Goal: Task Accomplishment & Management: Complete application form

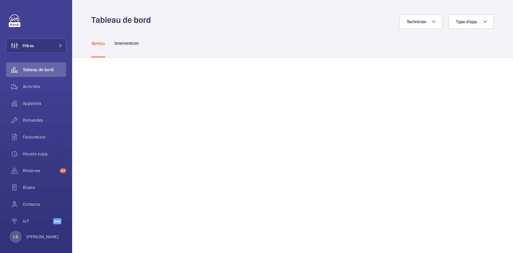
click at [224, 23] on div "Technicien Type d'app." at bounding box center [323, 21] width 339 height 14
click at [32, 121] on span "Demandes" at bounding box center [44, 120] width 43 height 6
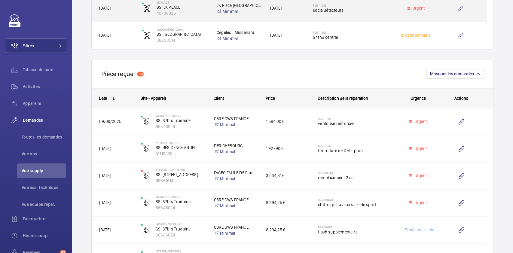
scroll to position [561, 0]
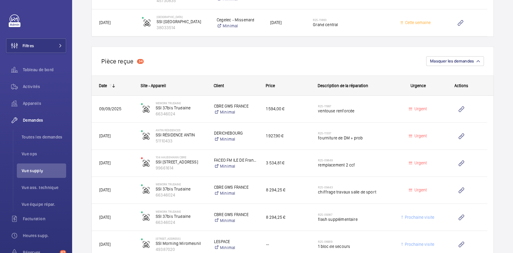
click at [278, 61] on div "Pièce reçue 34 Masquer les demandes" at bounding box center [292, 60] width 402 height 29
click at [82, 121] on wm-front-repair-requests-supply-view "Demandes technicien Vue supply Nouvelle demande technicien Statut de l'app. Urg…" at bounding box center [292, 58] width 441 height 1239
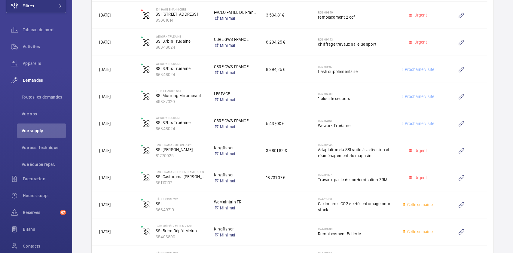
scroll to position [721, 0]
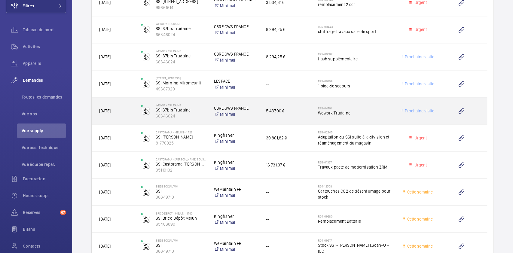
click at [373, 106] on h2 "R25-04161" at bounding box center [355, 108] width 75 height 4
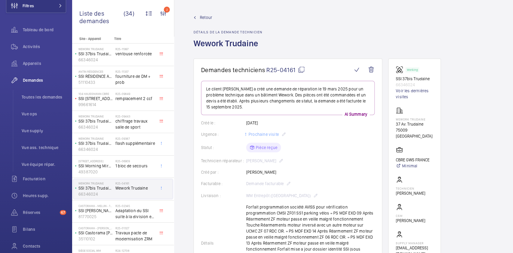
click at [205, 16] on span "Retour" at bounding box center [206, 17] width 12 height 6
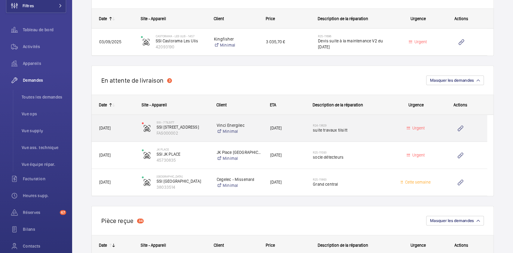
scroll to position [441, 0]
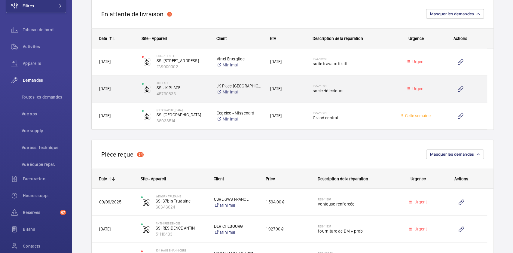
click at [363, 91] on span "socle détecteurs" at bounding box center [352, 91] width 78 height 6
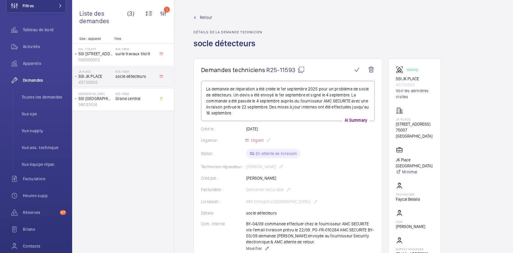
click at [200, 16] on span "Retour" at bounding box center [206, 17] width 12 height 6
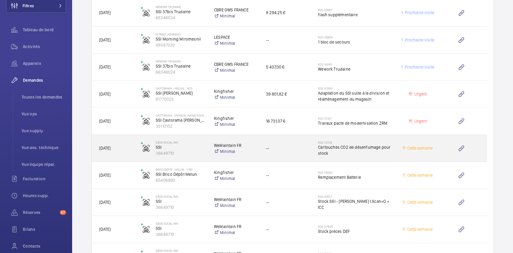
scroll to position [721, 0]
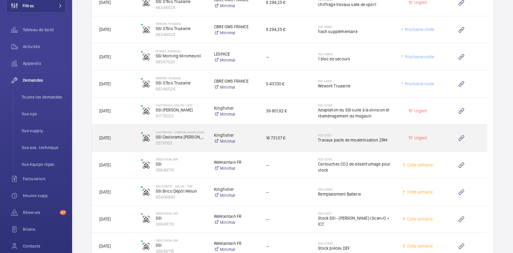
click at [306, 139] on span "16 731,07 €" at bounding box center [288, 137] width 44 height 7
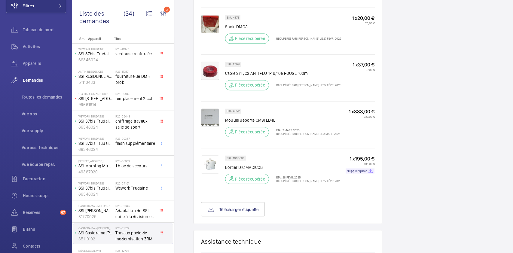
scroll to position [641, 0]
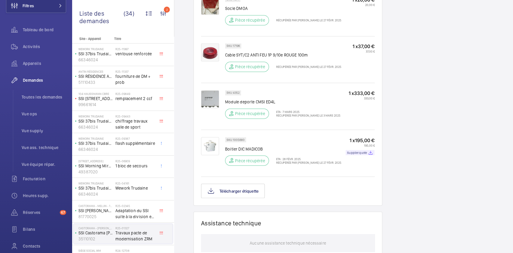
click at [300, 189] on div "Télécharger étiquette" at bounding box center [288, 191] width 174 height 14
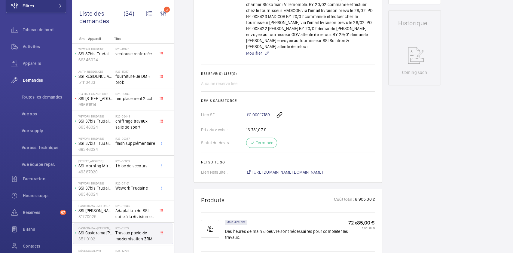
scroll to position [285, 0]
drag, startPoint x: 427, startPoint y: 158, endPoint x: 422, endPoint y: 153, distance: 7.7
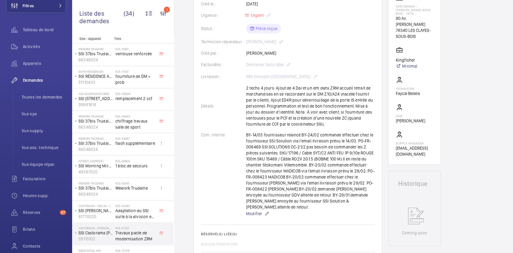
scroll to position [85, 0]
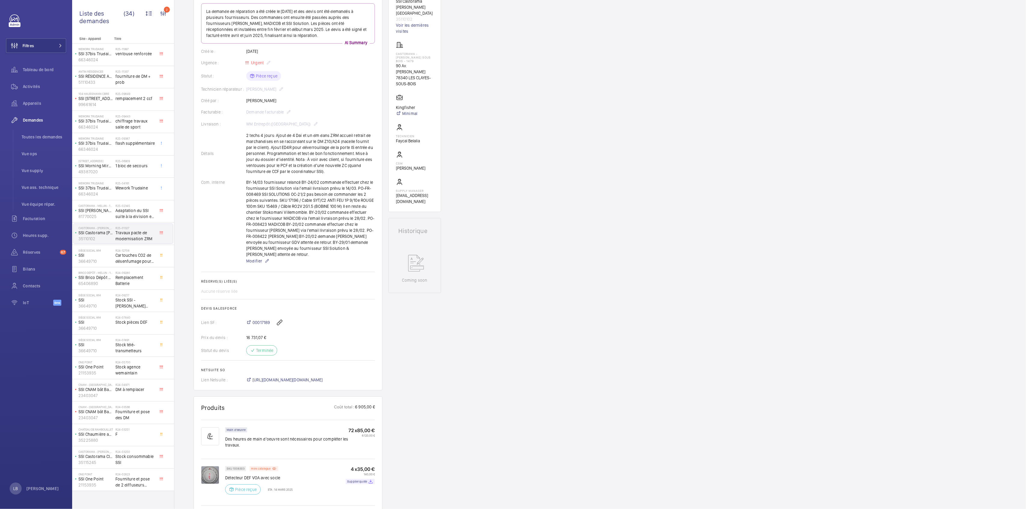
scroll to position [0, 0]
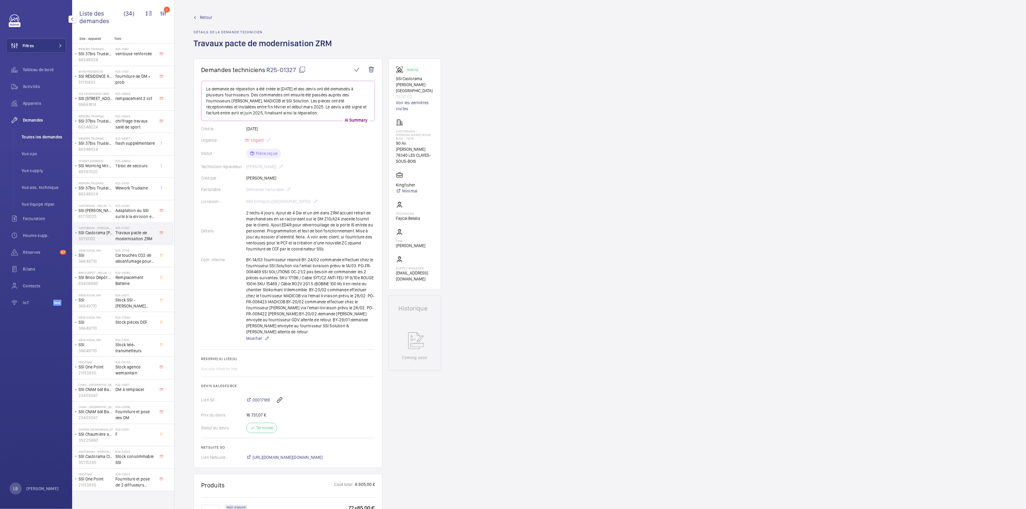
click at [35, 141] on li "Toutes les demandes" at bounding box center [41, 137] width 49 height 14
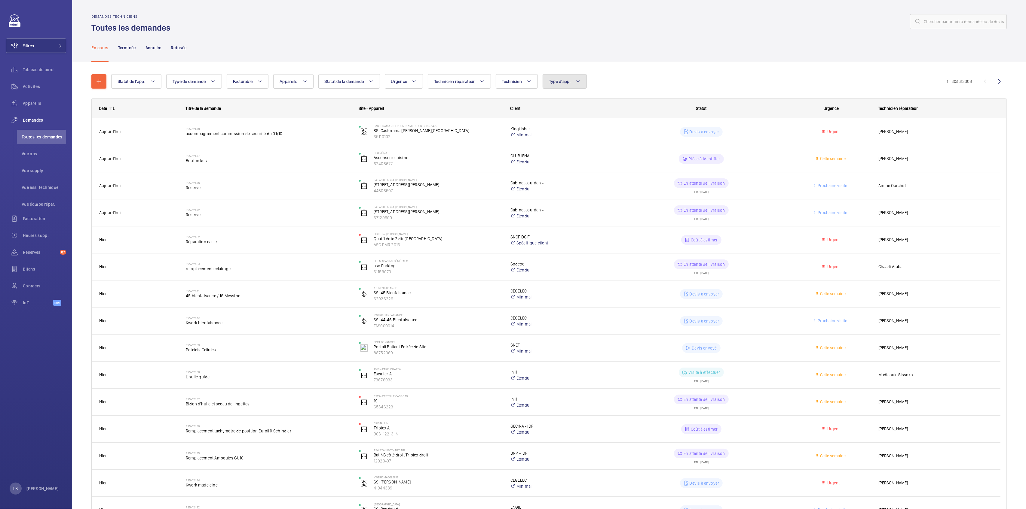
click at [513, 81] on span "Type d'app." at bounding box center [560, 81] width 22 height 5
click at [513, 144] on input "Sécurité incendie" at bounding box center [552, 143] width 12 height 12
checkbox input "true"
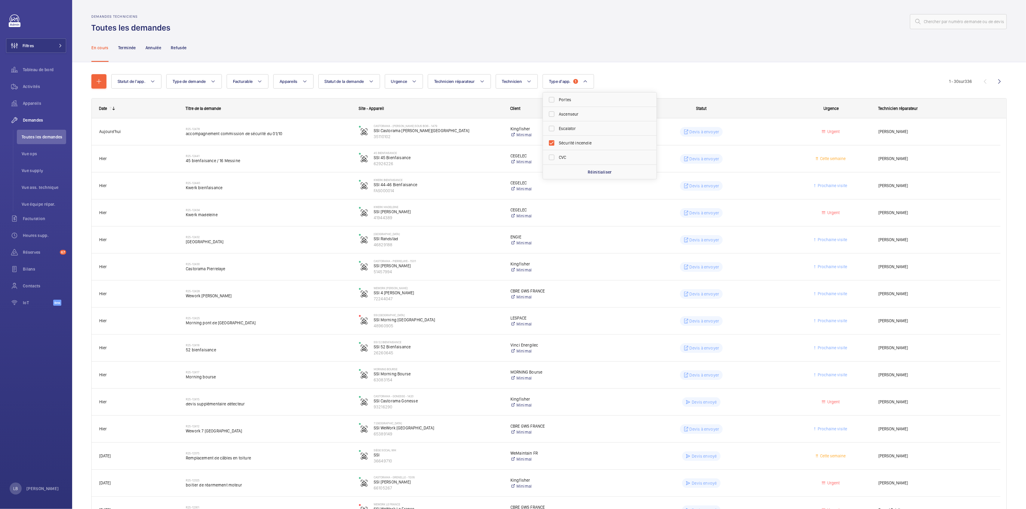
click at [368, 33] on div "Demandes techniciens Toutes les demandes" at bounding box center [548, 23] width 915 height 19
click at [291, 81] on span "Appareils" at bounding box center [289, 81] width 18 height 5
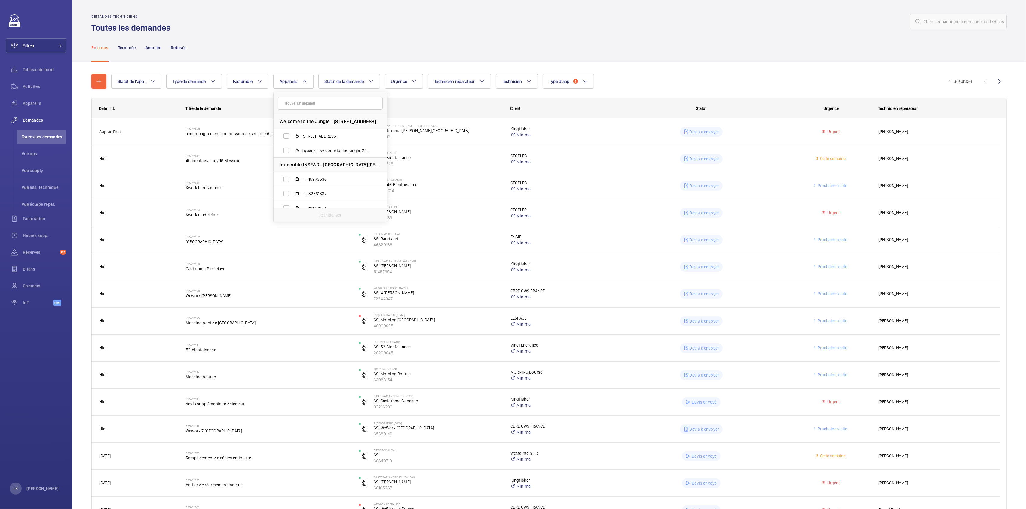
click at [307, 106] on input "text" at bounding box center [330, 103] width 105 height 13
click at [513, 80] on span "Technicien" at bounding box center [512, 81] width 20 height 5
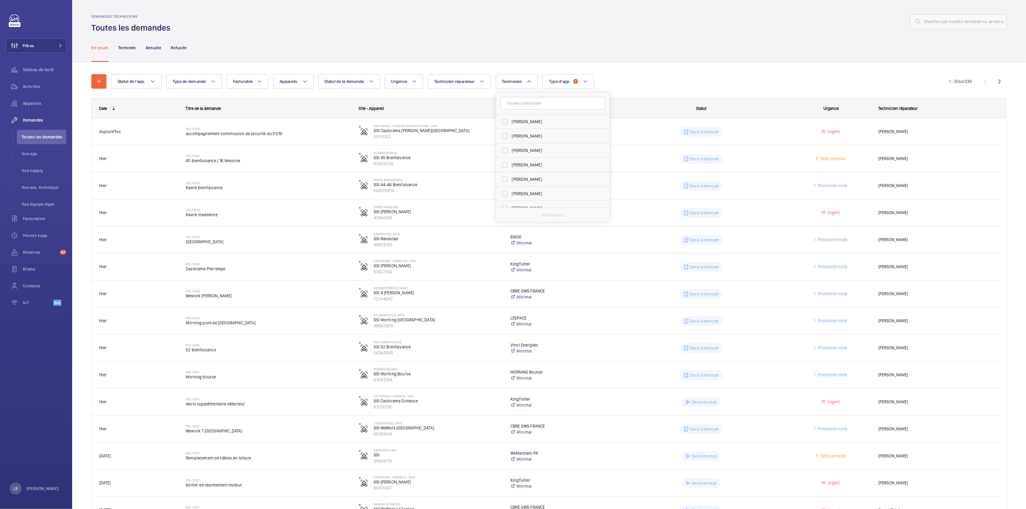
click at [513, 106] on input "text" at bounding box center [552, 103] width 105 height 13
type input "alai"
click at [503, 137] on input "Alai n Bedime" at bounding box center [505, 136] width 12 height 12
checkbox input "true"
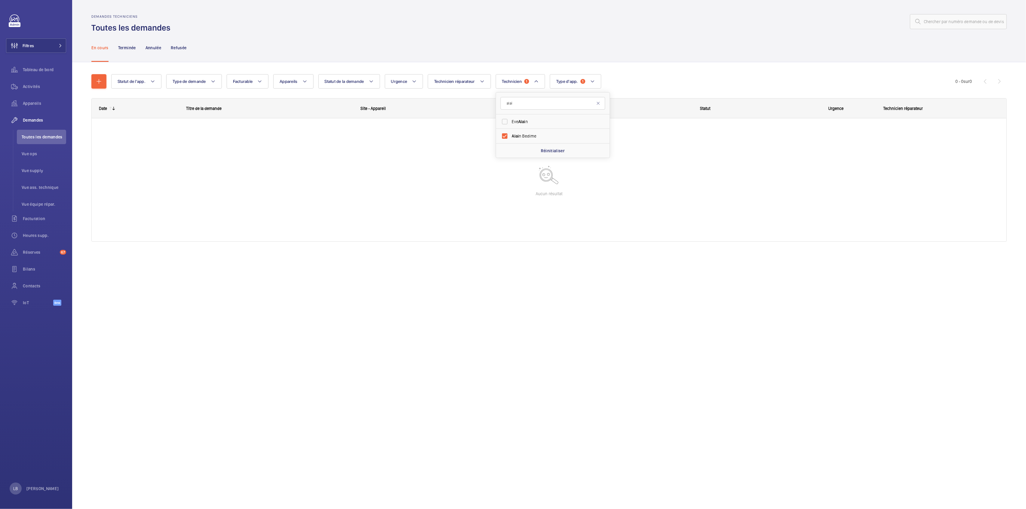
click at [513, 69] on div "Statut de l'app. Type de demande Facturable Appareils Statut de la demande Urge…" at bounding box center [548, 161] width 915 height 192
click at [513, 81] on span "1" at bounding box center [582, 81] width 5 height 5
click at [513, 100] on input "Sécurité incendie" at bounding box center [559, 100] width 12 height 12
checkbox input "false"
click at [513, 48] on div "En cours Terminée Annulée Refusée" at bounding box center [548, 47] width 915 height 29
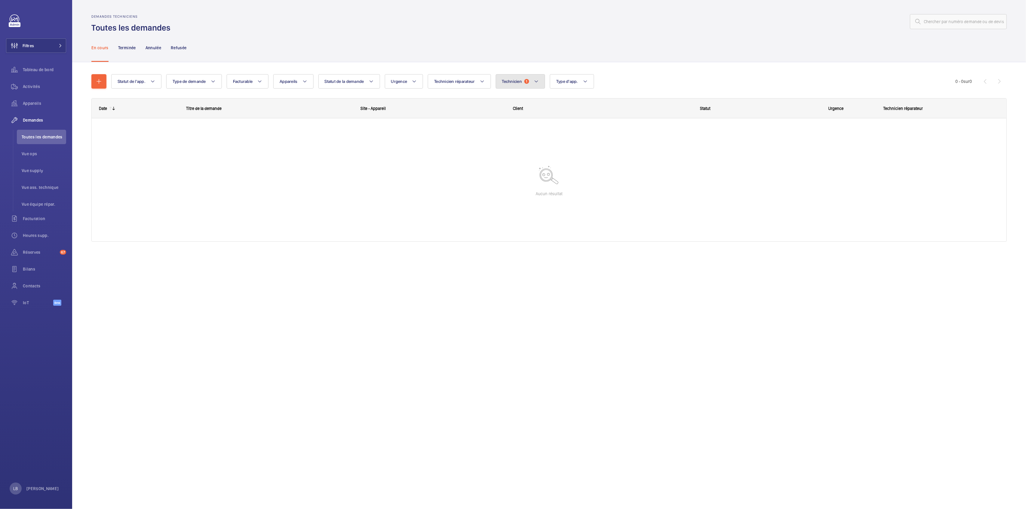
click at [513, 78] on button "Technicien 1" at bounding box center [521, 81] width 50 height 14
click at [504, 121] on input "[PERSON_NAME]" at bounding box center [505, 122] width 12 height 12
checkbox input "false"
click at [513, 81] on mat-icon at bounding box center [578, 81] width 5 height 7
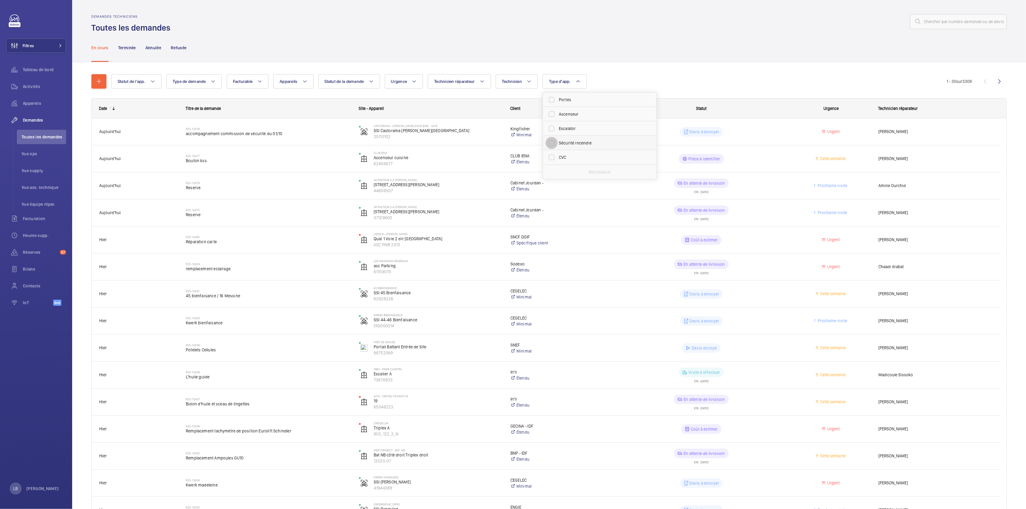
click at [513, 145] on input "Sécurité incendie" at bounding box center [552, 143] width 12 height 12
checkbox input "true"
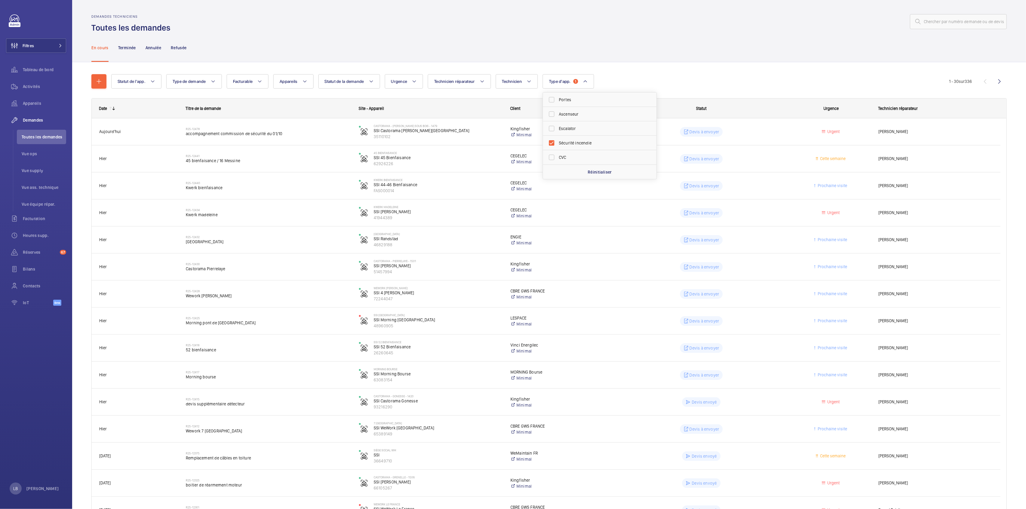
click at [480, 20] on div at bounding box center [590, 21] width 833 height 14
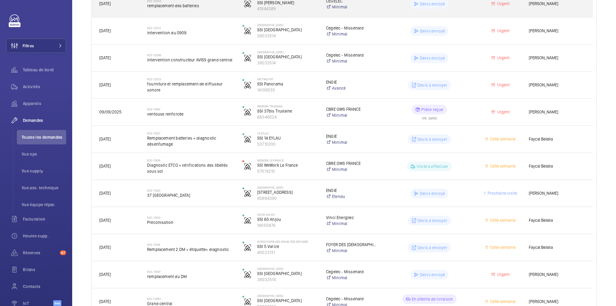
scroll to position [593, 0]
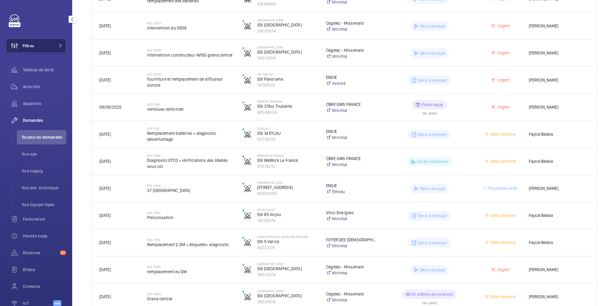
click at [37, 46] on button "Filtres" at bounding box center [36, 45] width 60 height 14
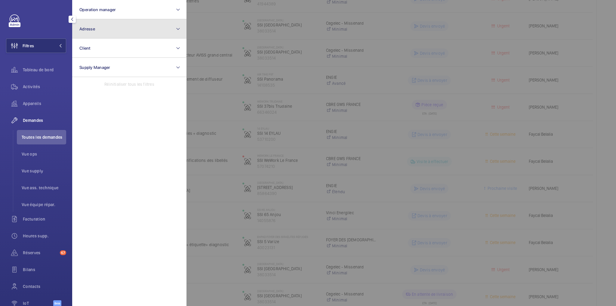
drag, startPoint x: 101, startPoint y: 26, endPoint x: 112, endPoint y: 32, distance: 12.0
click at [102, 27] on button "Adresse" at bounding box center [129, 28] width 114 height 19
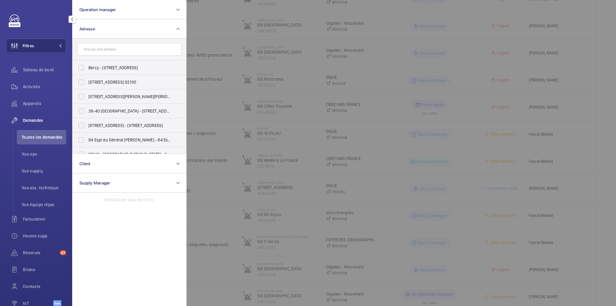
click at [112, 50] on input "text" at bounding box center [129, 49] width 105 height 13
type input "castorama"
click at [81, 111] on input "Castorama - MELUN - 1423 - ZAC du Champ de Foire, MELUN 77000" at bounding box center [81, 113] width 12 height 12
checkbox input "true"
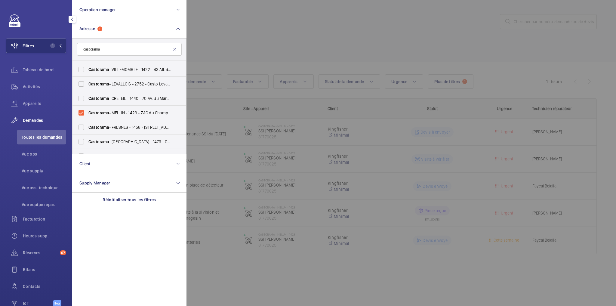
click at [249, 44] on div at bounding box center [494, 153] width 616 height 306
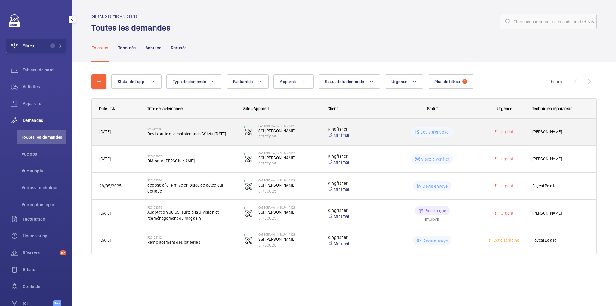
click at [467, 133] on wm-front-pills-cell "Devis à envoyer" at bounding box center [432, 132] width 88 height 10
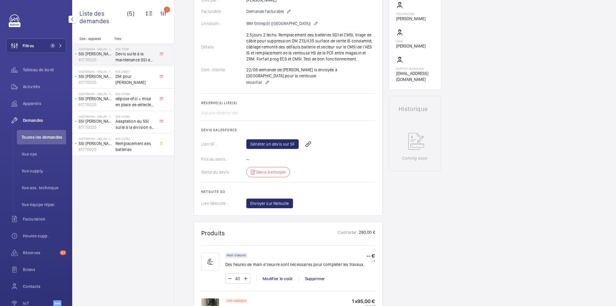
scroll to position [168, 0]
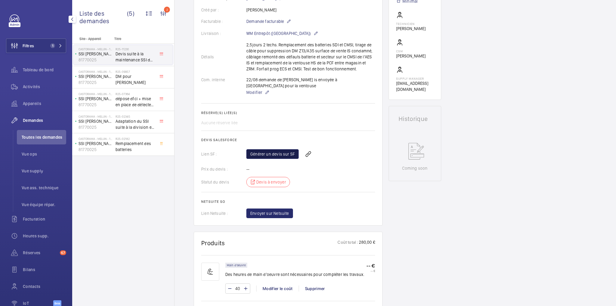
click at [280, 149] on link "Générer un devis sur SF" at bounding box center [272, 154] width 52 height 10
drag, startPoint x: 245, startPoint y: 43, endPoint x: 359, endPoint y: 69, distance: 117.0
click at [359, 69] on div "Détails 2,5jours 2 techs. Remplacement des batteries SDI et CMSI, tirage de câb…" at bounding box center [288, 57] width 174 height 30
copy p "2,5jours 2 techs. Remplacement des batteries SDI et CMSI, tirage de câble pour …"
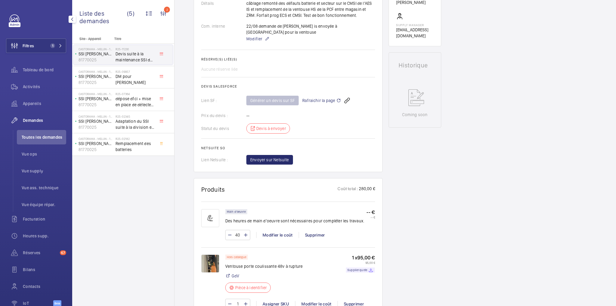
scroll to position [313, 0]
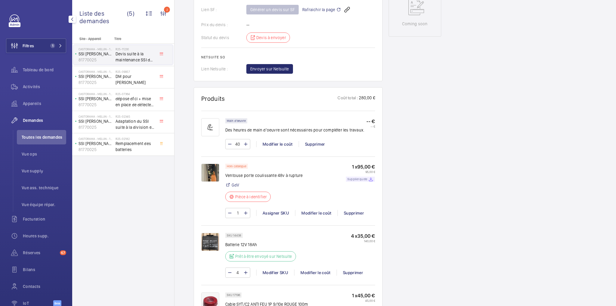
click at [365, 178] on p "Supplier quote" at bounding box center [357, 179] width 20 height 2
drag, startPoint x: 224, startPoint y: 166, endPoint x: 283, endPoint y: 168, distance: 58.9
click at [285, 170] on div "Hors catalogue Ventouse porte coulissante 48v à rupture GdV Pièce à identifier …" at bounding box center [288, 194] width 174 height 60
click at [258, 164] on div "Hors catalogue Ventouse porte coulissante 48v à rupture GdV Pièce à identifier" at bounding box center [263, 185] width 77 height 42
drag, startPoint x: 225, startPoint y: 168, endPoint x: 301, endPoint y: 169, distance: 76.0
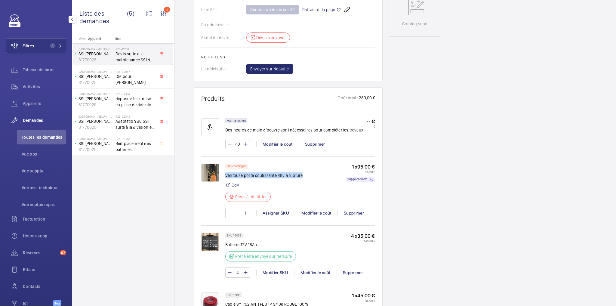
click at [301, 169] on div "Hors catalogue Ventouse porte coulissante 48v à rupture GdV Pièce à identifier …" at bounding box center [300, 185] width 150 height 42
copy p "Ventouse porte coulissante 48v à rupture"
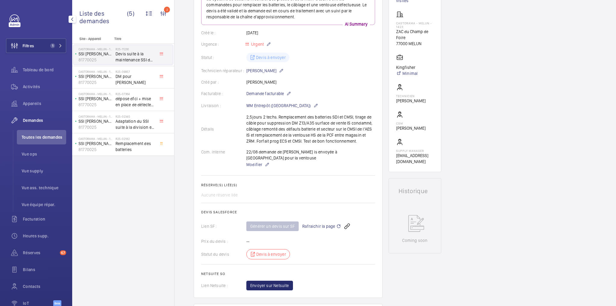
scroll to position [0, 0]
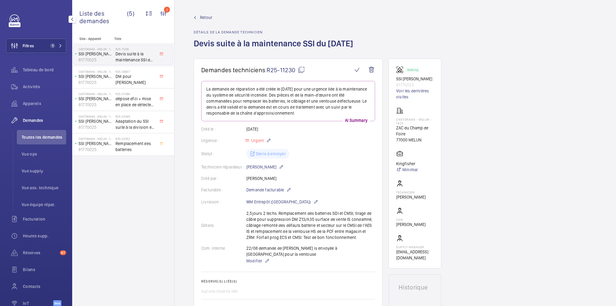
click at [280, 26] on div "Retour Détails de la demande technicien Devis suite à la maintenance SSI du 18/…" at bounding box center [275, 36] width 163 height 44
click at [414, 96] on link "Voir les dernières visites" at bounding box center [415, 94] width 38 height 12
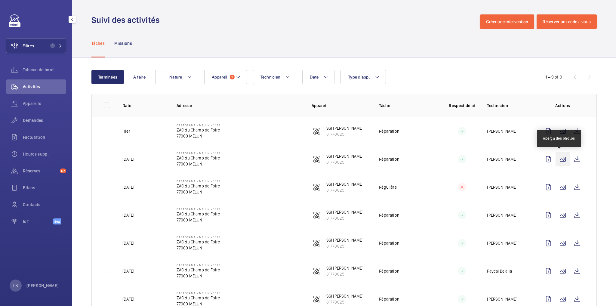
click at [513, 160] on wm-front-icon-button at bounding box center [562, 159] width 14 height 14
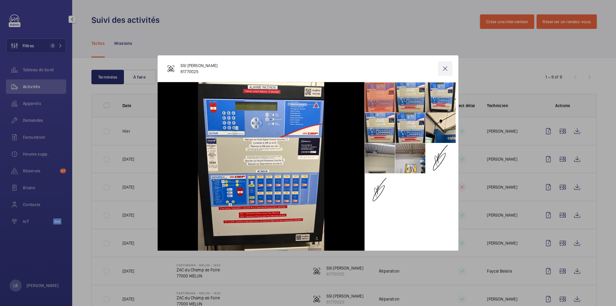
click at [444, 70] on wm-front-icon-button at bounding box center [445, 68] width 14 height 14
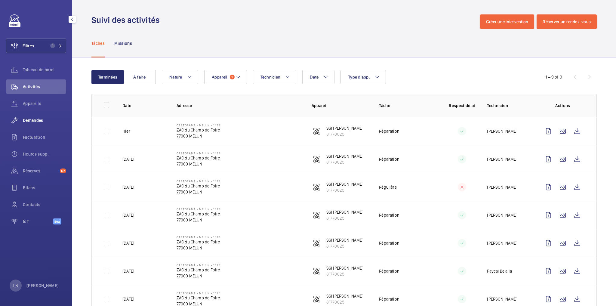
click at [32, 118] on span "Demandes" at bounding box center [44, 120] width 43 height 6
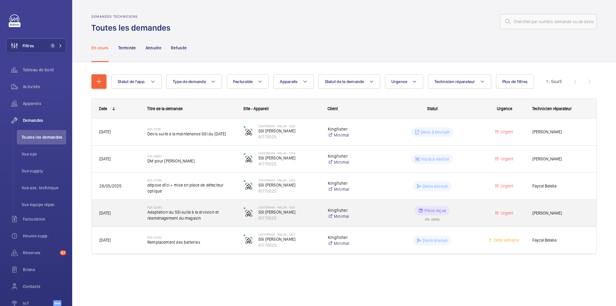
click at [477, 212] on div "Urgent" at bounding box center [500, 212] width 47 height 19
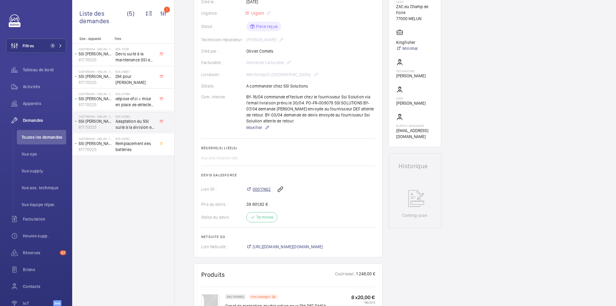
scroll to position [138, 0]
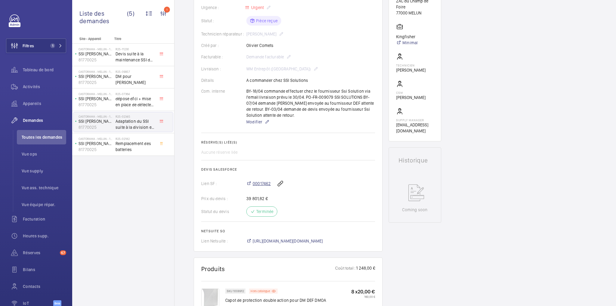
click at [260, 182] on span "00017462" at bounding box center [261, 183] width 18 height 6
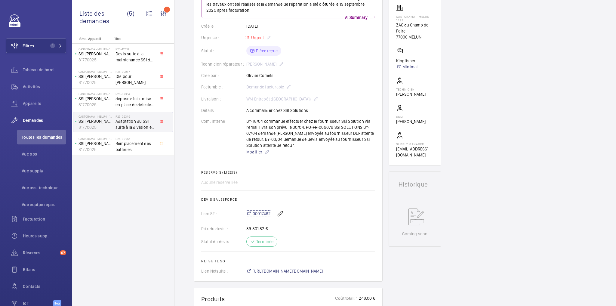
scroll to position [0, 0]
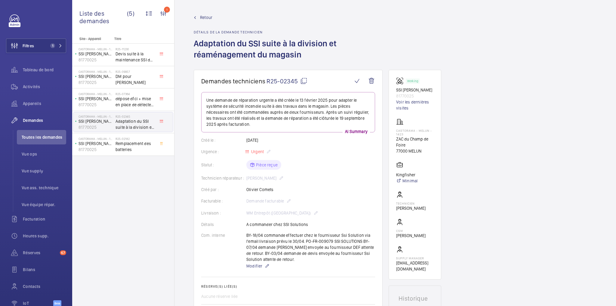
click at [200, 18] on span "Retour" at bounding box center [206, 17] width 12 height 6
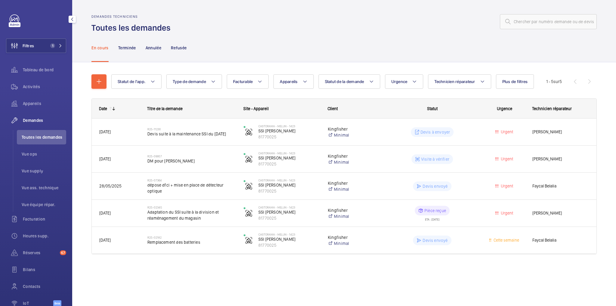
click at [39, 134] on span "Toutes les demandes" at bounding box center [44, 137] width 44 height 6
click at [38, 86] on span "Activités" at bounding box center [44, 87] width 43 height 6
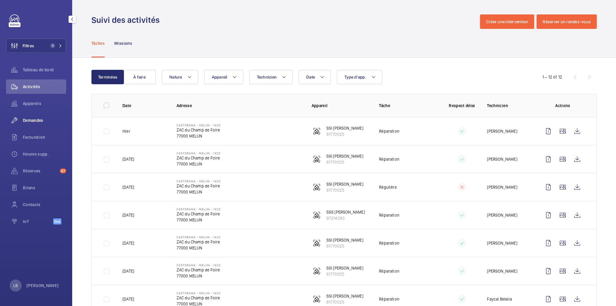
click at [34, 120] on span "Demandes" at bounding box center [44, 120] width 43 height 6
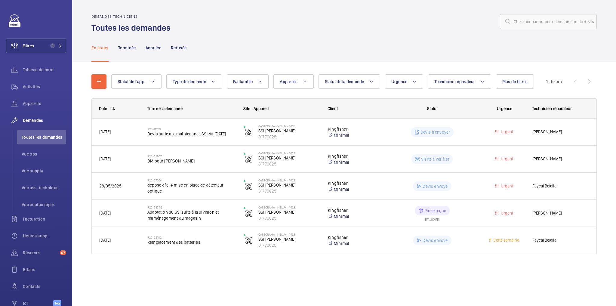
click at [429, 7] on wm-front-admin-header "Demandes techniciens Toutes les demandes" at bounding box center [343, 16] width 543 height 33
drag, startPoint x: 36, startPoint y: 136, endPoint x: 37, endPoint y: 75, distance: 61.3
click at [36, 136] on span "Toutes les demandes" at bounding box center [44, 137] width 44 height 6
click at [46, 45] on button "Filtres 1" at bounding box center [36, 45] width 60 height 14
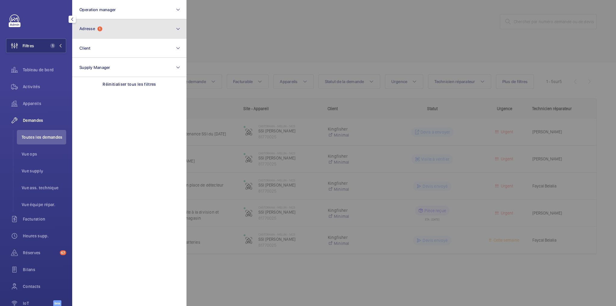
click at [107, 30] on button "Adresse 1" at bounding box center [129, 28] width 114 height 19
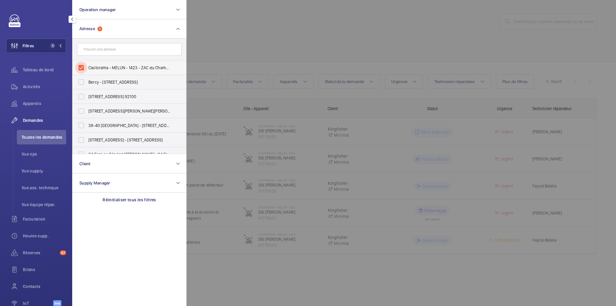
click at [84, 64] on input "Castorama - MELUN - 1423 - ZAC du Champ de Foire, MELUN 77000" at bounding box center [81, 68] width 12 height 12
checkbox input "false"
click at [253, 37] on div at bounding box center [494, 153] width 616 height 306
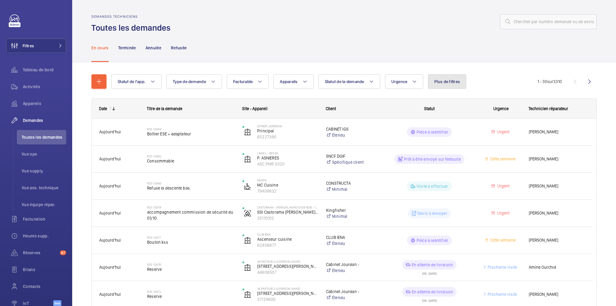
click at [448, 80] on span "Plus de filtres" at bounding box center [447, 81] width 26 height 5
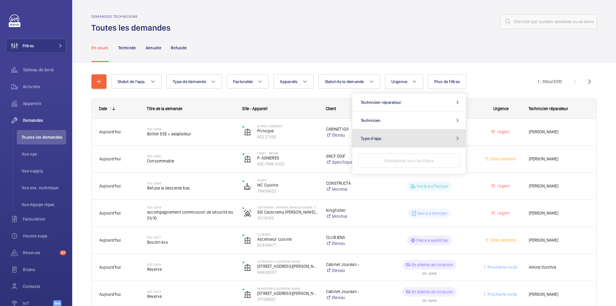
click at [413, 133] on button "Type d'app." at bounding box center [409, 138] width 114 height 18
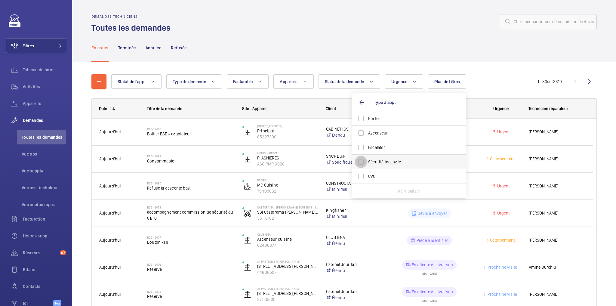
click at [365, 161] on input "Sécurité incendie" at bounding box center [361, 162] width 12 height 12
checkbox input "true"
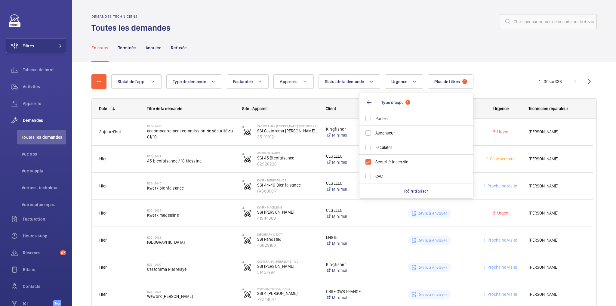
click at [310, 46] on div "En cours Terminée Annulée Refusée" at bounding box center [343, 47] width 505 height 29
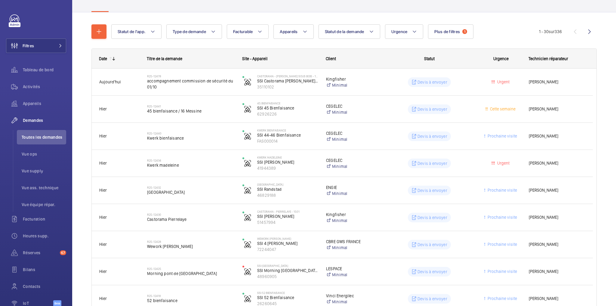
scroll to position [48, 0]
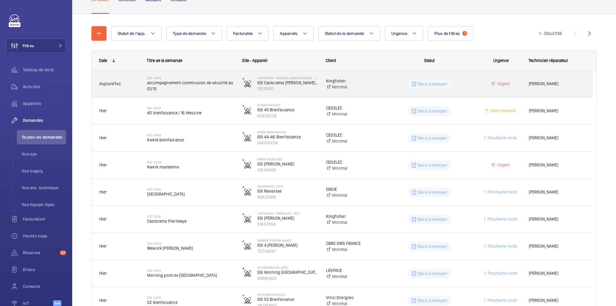
click at [468, 87] on wm-front-pills-cell "Devis à envoyer" at bounding box center [428, 84] width 87 height 10
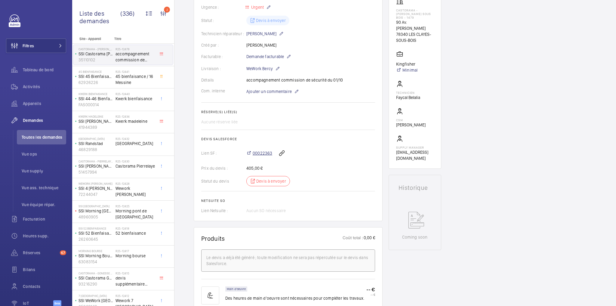
scroll to position [138, 0]
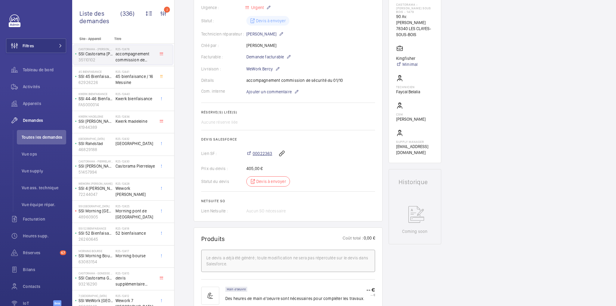
click at [261, 153] on span "00022363" at bounding box center [262, 153] width 20 height 6
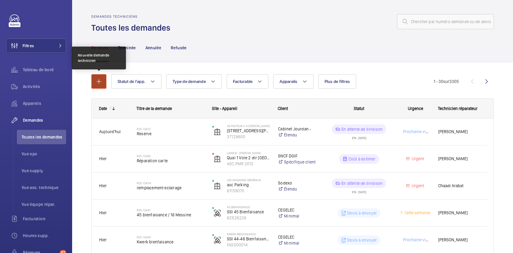
click at [100, 83] on mat-icon "button" at bounding box center [98, 81] width 7 height 7
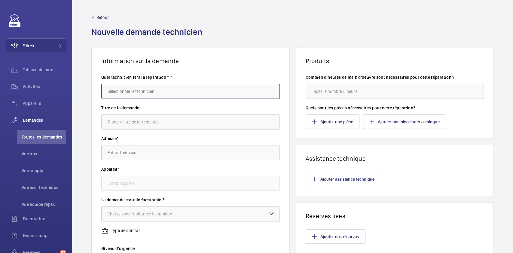
click at [132, 93] on input "text" at bounding box center [190, 91] width 179 height 15
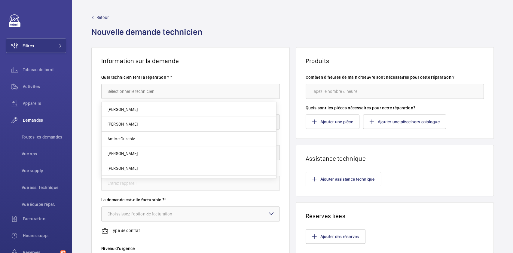
click at [277, 23] on div "Retour Nouvelle demande technicien" at bounding box center [292, 30] width 402 height 33
click at [206, 94] on input "text" at bounding box center [190, 91] width 179 height 15
click at [111, 92] on input "afaycel" at bounding box center [190, 91] width 179 height 15
click at [109, 92] on input "afaycel" at bounding box center [190, 91] width 179 height 15
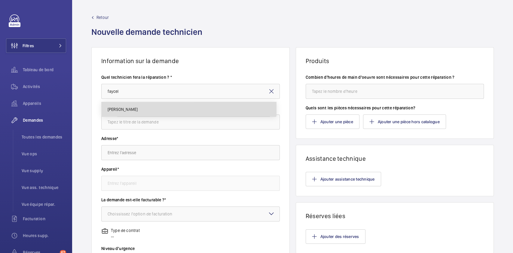
click at [159, 112] on mat-option "[PERSON_NAME]" at bounding box center [189, 109] width 175 height 14
type input "[PERSON_NAME]"
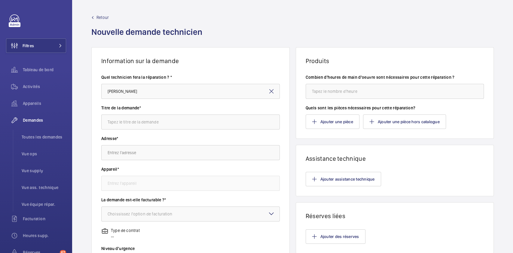
click at [151, 131] on div "Titre de la demande*" at bounding box center [190, 120] width 179 height 31
click at [156, 126] on input "text" at bounding box center [190, 122] width 179 height 15
click at [145, 122] on input "text" at bounding box center [190, 122] width 179 height 15
type input "accompagnement commission de sécurité du 01/10"
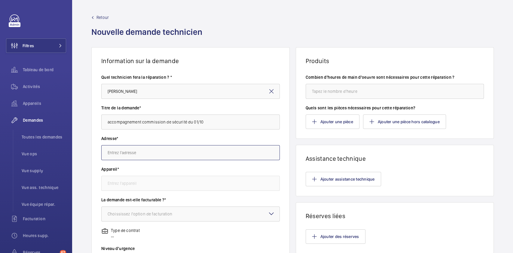
drag, startPoint x: 194, startPoint y: 151, endPoint x: 189, endPoint y: 154, distance: 6.3
click at [190, 153] on input "text" at bounding box center [190, 152] width 179 height 15
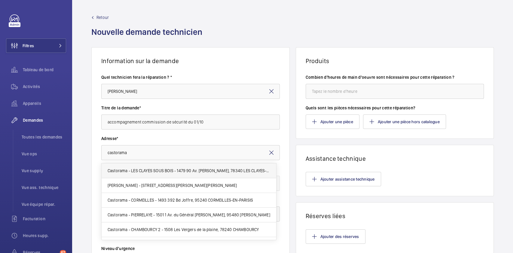
click at [160, 170] on span "Castorama - LES CLAYES SOUS BOIS - 1479 90 Av. Henri Barbusse, 78340 LES CLAYES…" at bounding box center [189, 171] width 163 height 6
type input "Castorama - LES CLAYES SOUS BOIS - 1479 90 Av. Henri Barbusse, 78340 LES CLAYES…"
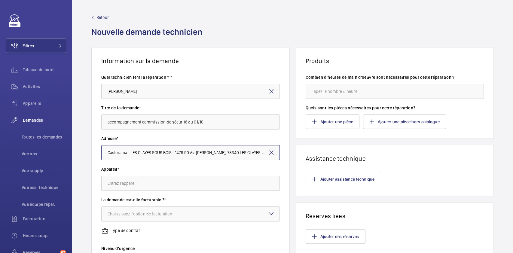
scroll to position [0, 18]
click at [134, 185] on input "text" at bounding box center [190, 183] width 179 height 15
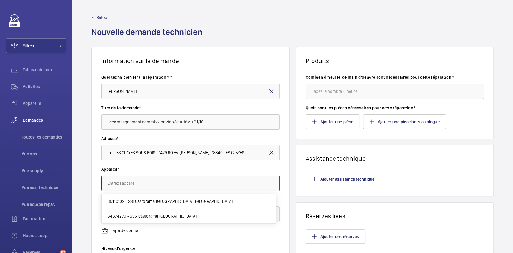
scroll to position [0, 0]
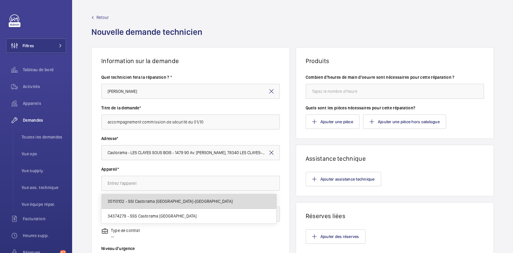
click at [148, 200] on span "35110102 - SSI Castorama Les Clayes-sous-Bois" at bounding box center [170, 201] width 125 height 6
type input "35110102 - SSI Castorama Les Clayes-sous-Bois"
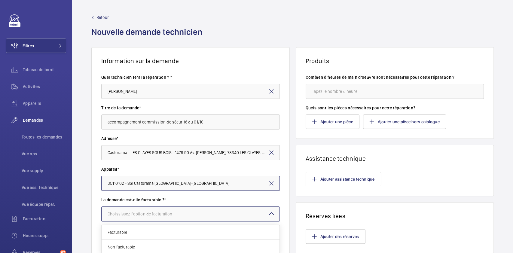
click at [165, 211] on div "Choississez l'option de facturation" at bounding box center [148, 214] width 80 height 6
click at [131, 232] on span "Facturable" at bounding box center [191, 232] width 166 height 6
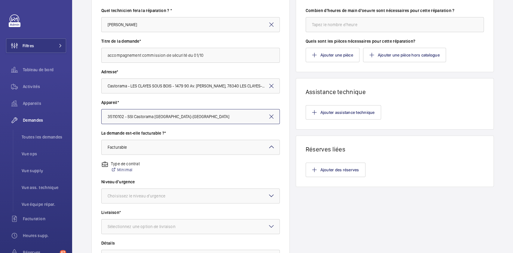
scroll to position [80, 0]
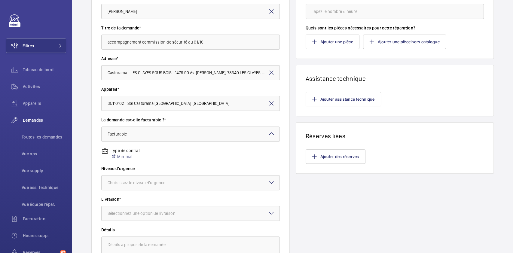
click at [169, 190] on div "Niveau d'urgence Choisissez le niveau d'urgence" at bounding box center [190, 181] width 179 height 31
click at [171, 179] on div at bounding box center [191, 183] width 178 height 14
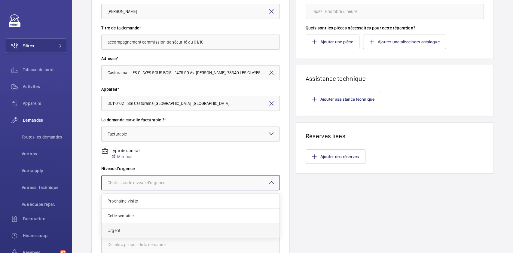
click at [138, 229] on span "Urgent" at bounding box center [191, 231] width 166 height 6
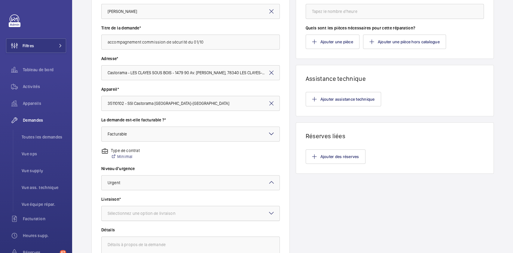
click at [154, 213] on div "Sélectionnez une option de livraison" at bounding box center [149, 213] width 83 height 6
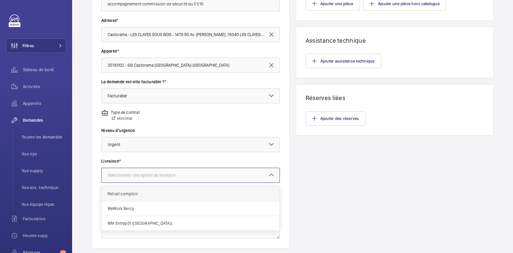
scroll to position [157, 0]
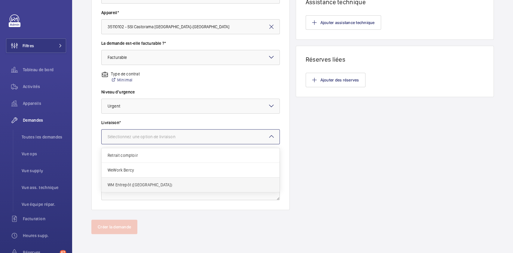
click at [151, 183] on span "WM Entrepôt ([GEOGRAPHIC_DATA])" at bounding box center [191, 185] width 166 height 6
click at [161, 129] on div "Sélectionnez une option de livraison × WM Entrepôt (Nanterre) ×" at bounding box center [190, 136] width 179 height 15
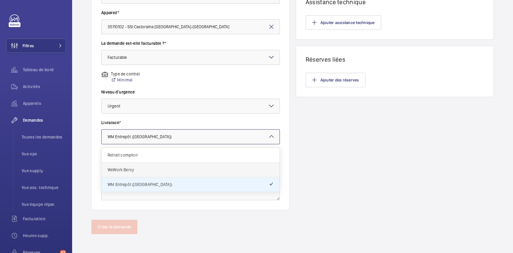
click at [129, 168] on span "WeWork Bercy" at bounding box center [191, 170] width 166 height 6
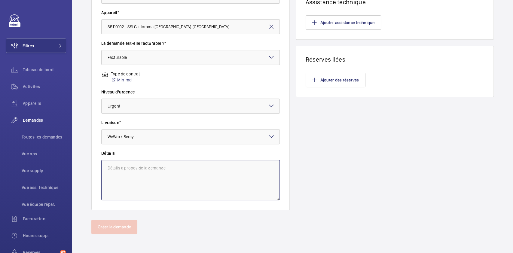
click at [135, 172] on textarea at bounding box center [190, 180] width 179 height 40
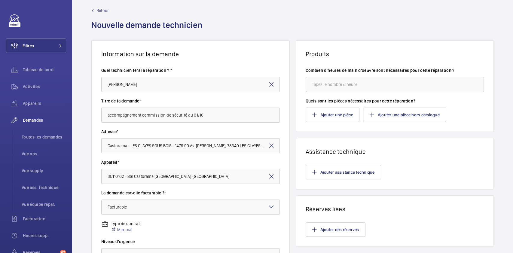
scroll to position [0, 0]
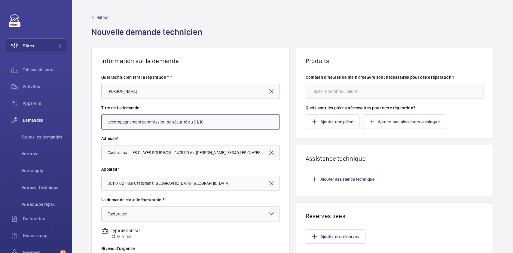
click at [209, 123] on input "accompagnement commission de sécurité du 01/10" at bounding box center [190, 122] width 179 height 15
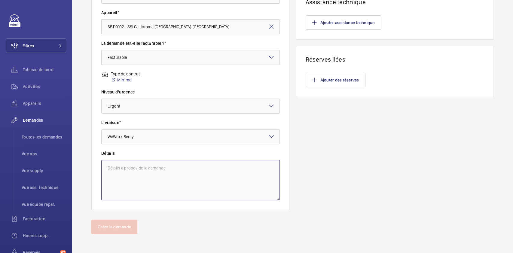
click at [181, 174] on textarea at bounding box center [190, 180] width 179 height 40
paste textarea "accompagnement commission de sécurité du 01/10"
type textarea "accompagnement commission de sécurité du 01/10"
click at [347, 138] on div "Produits Combien d'heures de main d'oeuvre sont nécessaires pour cette réparati…" at bounding box center [395, 51] width 198 height 320
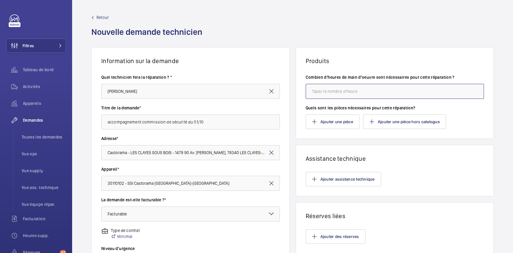
click at [364, 92] on input "number" at bounding box center [395, 91] width 179 height 15
type input "4"
click at [406, 174] on div "Ajouter assistance technique" at bounding box center [395, 179] width 179 height 14
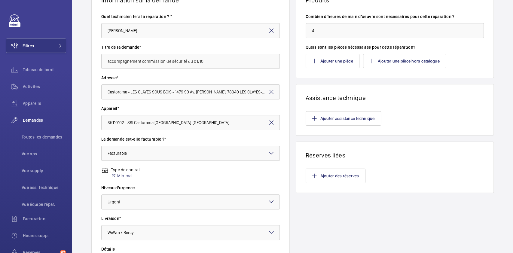
scroll to position [80, 0]
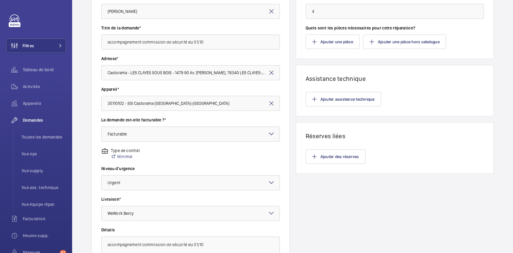
click at [212, 153] on div "Type de contrat Minimal" at bounding box center [190, 157] width 179 height 18
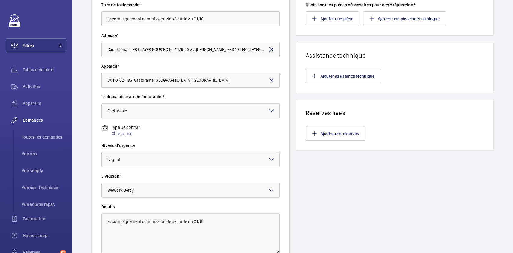
scroll to position [157, 0]
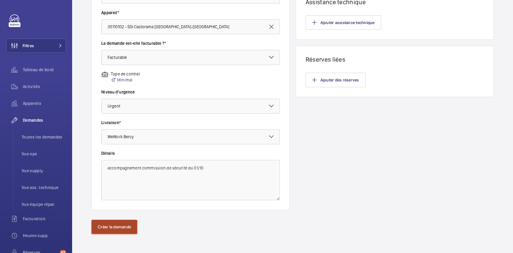
click at [114, 226] on button "Créer la demande" at bounding box center [114, 227] width 46 height 14
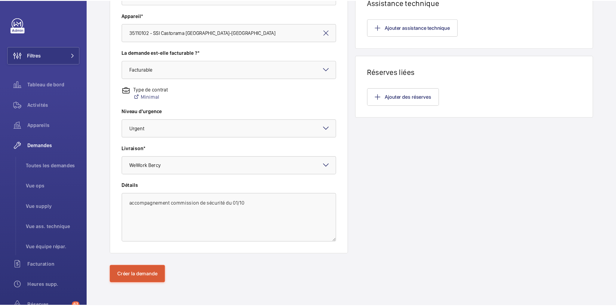
scroll to position [0, 0]
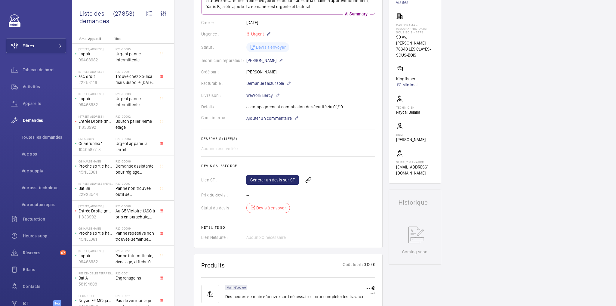
scroll to position [120, 0]
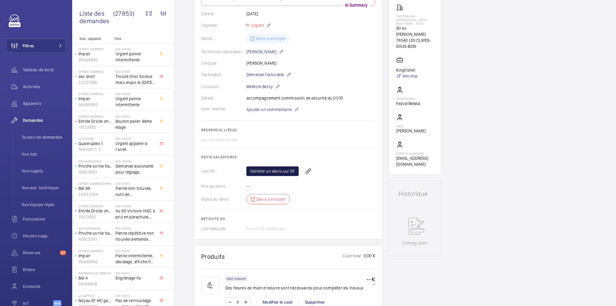
click at [273, 170] on link "Générer un devis sur SF" at bounding box center [272, 171] width 52 height 10
click at [306, 147] on wm-front-card-body "Cette demande de réparation a été créée le 19 septembre 2025 par Ludovic BESTOR…" at bounding box center [288, 102] width 174 height 260
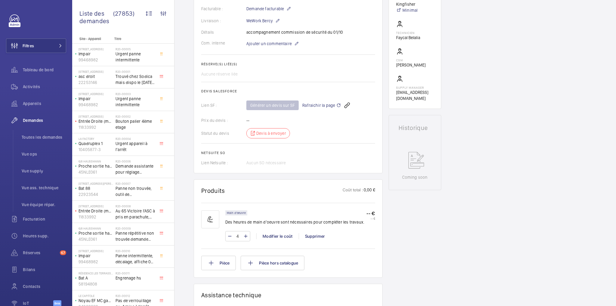
scroll to position [192, 0]
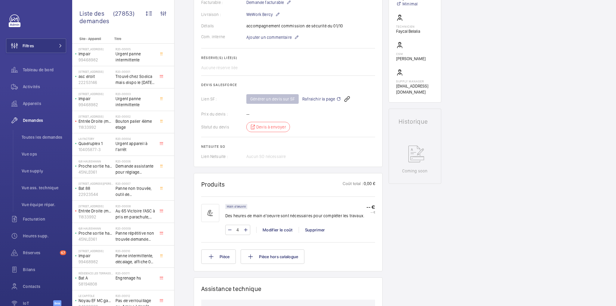
click at [341, 157] on div "Aucun SO nécessaire" at bounding box center [310, 156] width 129 height 6
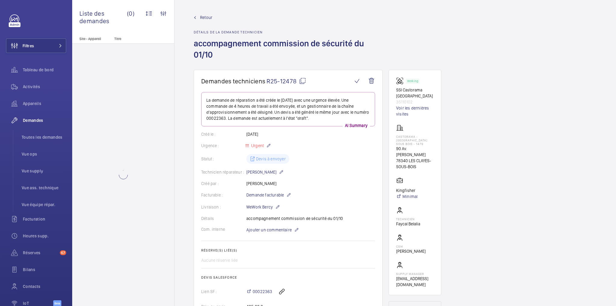
scroll to position [120, 0]
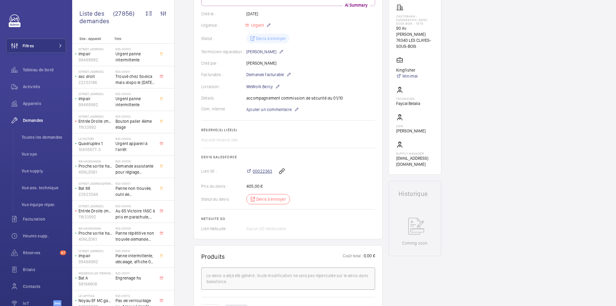
click at [263, 169] on span "00022363" at bounding box center [262, 171] width 20 height 6
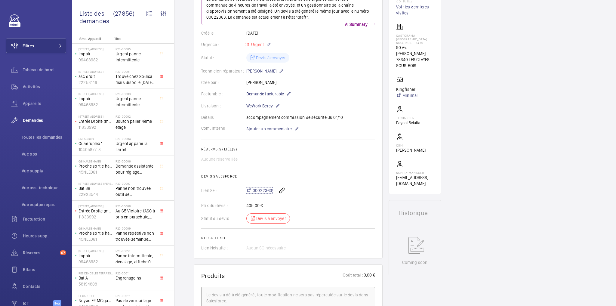
scroll to position [24, 0]
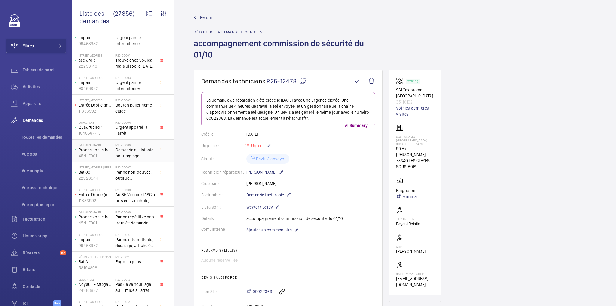
scroll to position [0, 0]
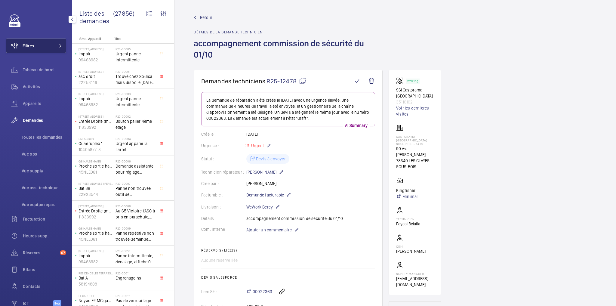
click at [46, 42] on button "Filtres" at bounding box center [36, 45] width 60 height 14
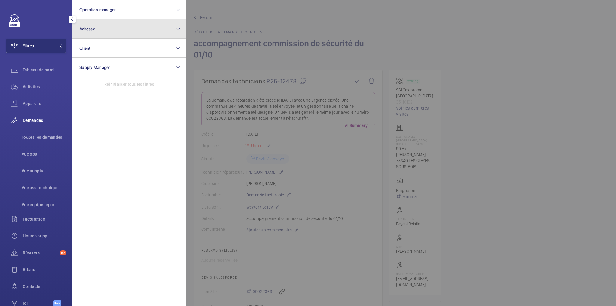
click at [111, 28] on button "Adresse" at bounding box center [129, 28] width 114 height 19
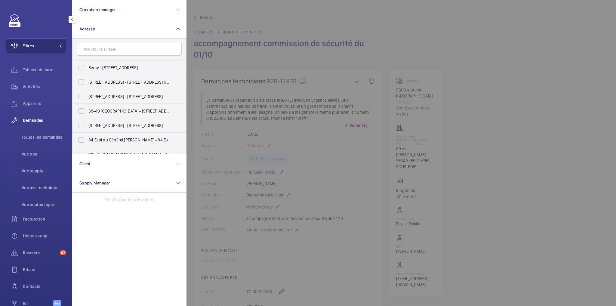
click at [119, 53] on input "text" at bounding box center [129, 49] width 105 height 13
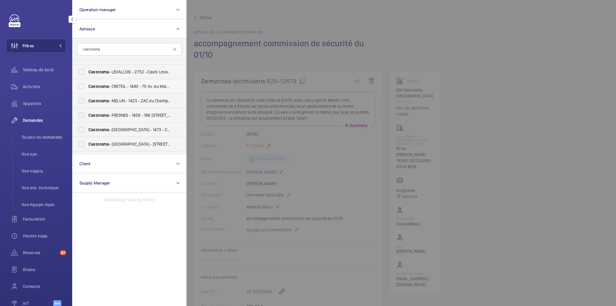
scroll to position [147, 0]
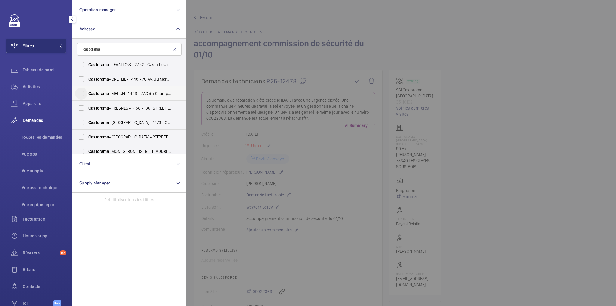
type input "castorama"
click at [79, 93] on input "Castorama - MELUN - 1423 - ZAC du Champ de Foire, MELUN 77000" at bounding box center [81, 93] width 12 height 12
checkbox input "true"
click at [46, 139] on span "Toutes les demandes" at bounding box center [44, 137] width 44 height 6
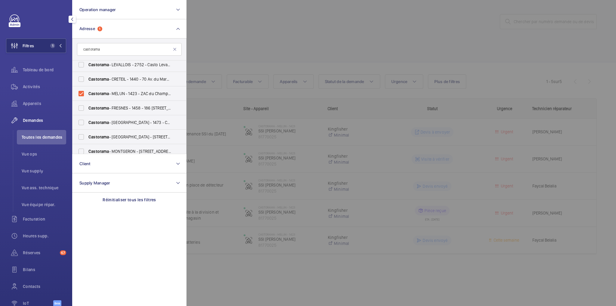
click at [291, 30] on div at bounding box center [494, 153] width 616 height 306
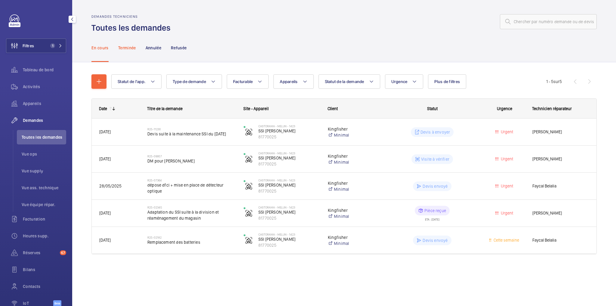
click at [130, 50] on p "Terminée" at bounding box center [127, 48] width 18 height 6
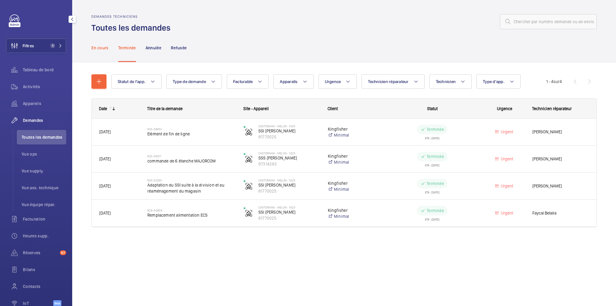
click at [99, 49] on p "En cours" at bounding box center [99, 48] width 17 height 6
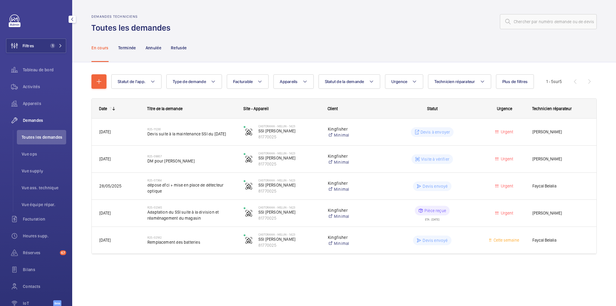
click at [386, 7] on wm-front-admin-header "Demandes techniciens Toutes les demandes" at bounding box center [343, 16] width 543 height 33
click at [48, 46] on span "1" at bounding box center [51, 45] width 7 height 5
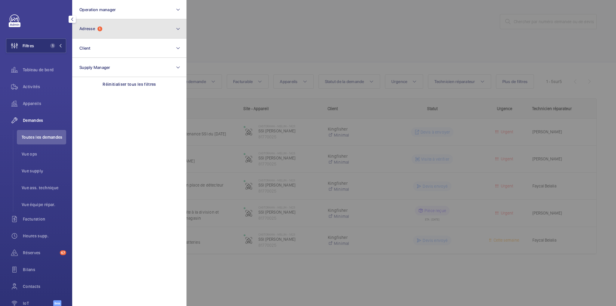
click at [102, 30] on span "1" at bounding box center [99, 28] width 5 height 5
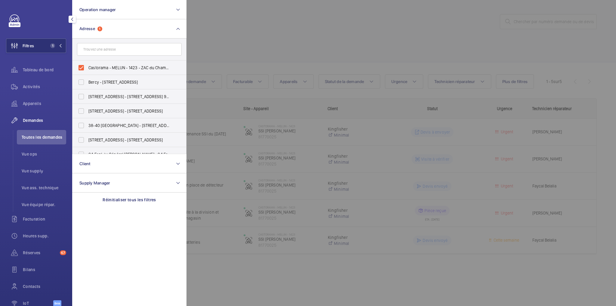
click at [117, 52] on input "text" at bounding box center [129, 49] width 105 height 13
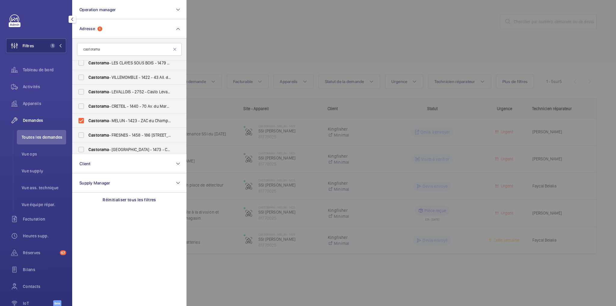
scroll to position [152, 0]
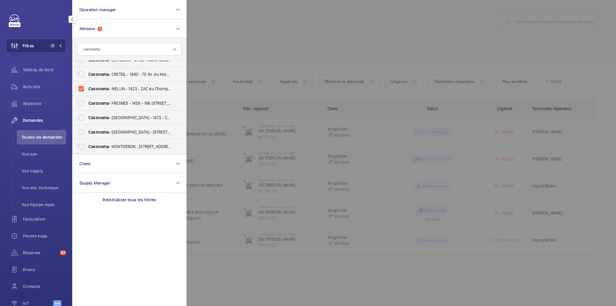
type input "castorama"
click at [240, 41] on div at bounding box center [494, 153] width 616 height 306
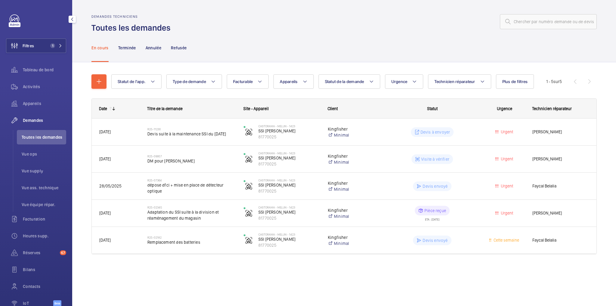
click at [306, 16] on div at bounding box center [385, 21] width 422 height 14
click at [34, 85] on span "Activités" at bounding box center [44, 87] width 43 height 6
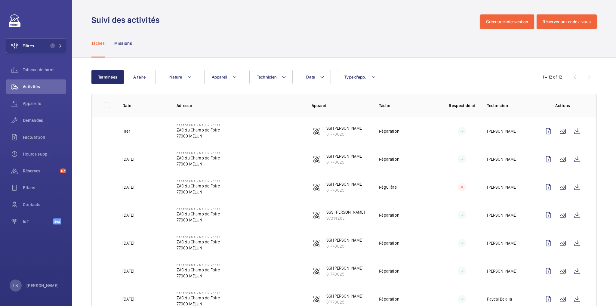
click at [375, 27] on div "Suivi des activités Créer une intervention Réserver un rendez-vous" at bounding box center [343, 21] width 505 height 14
click at [541, 189] on wm-front-icon-button at bounding box center [548, 187] width 14 height 14
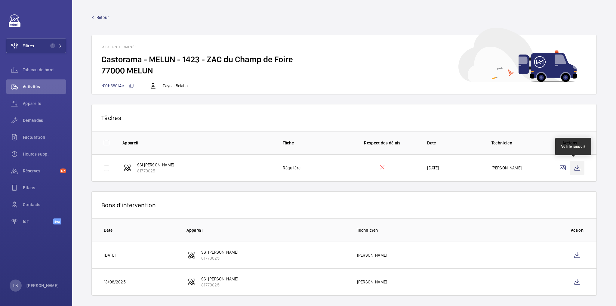
click at [576, 166] on wm-front-icon-button at bounding box center [577, 168] width 14 height 14
click at [573, 252] on wm-front-icon-button at bounding box center [577, 255] width 14 height 14
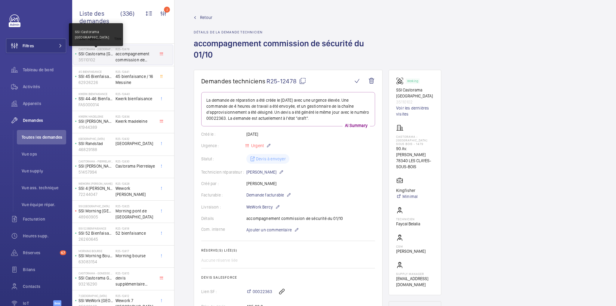
click at [111, 56] on p "SSI Castorama [GEOGRAPHIC_DATA]" at bounding box center [95, 54] width 35 height 6
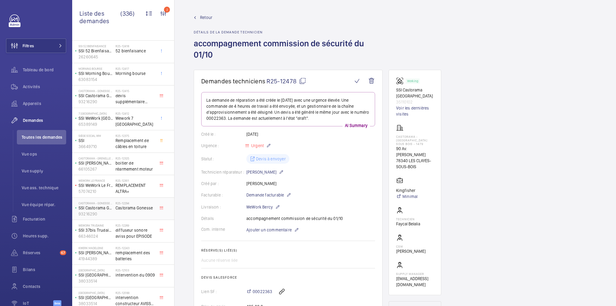
scroll to position [204, 0]
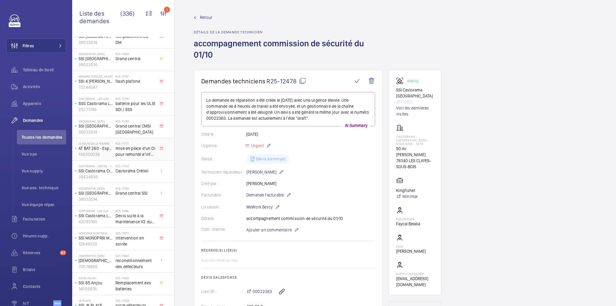
scroll to position [628, 0]
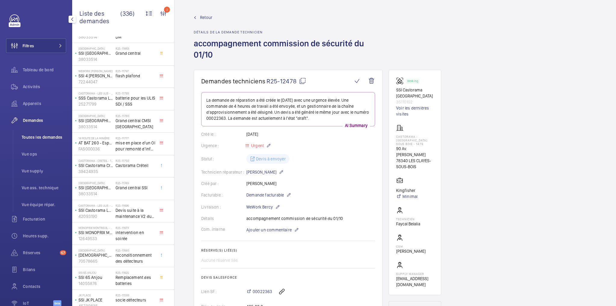
drag, startPoint x: 43, startPoint y: 139, endPoint x: 46, endPoint y: 138, distance: 3.2
click at [43, 139] on span "Toutes les demandes" at bounding box center [44, 137] width 44 height 6
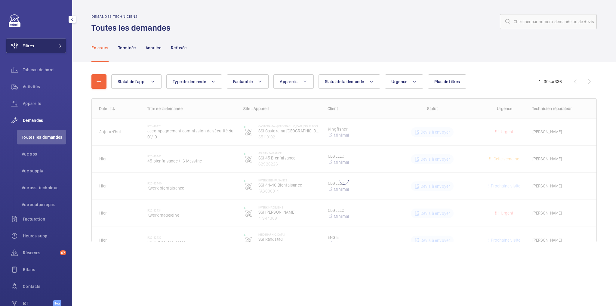
click at [52, 43] on button "Filtres" at bounding box center [36, 45] width 60 height 14
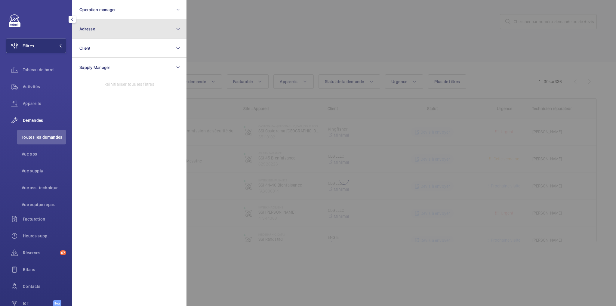
click at [133, 27] on button "Adresse" at bounding box center [129, 28] width 114 height 19
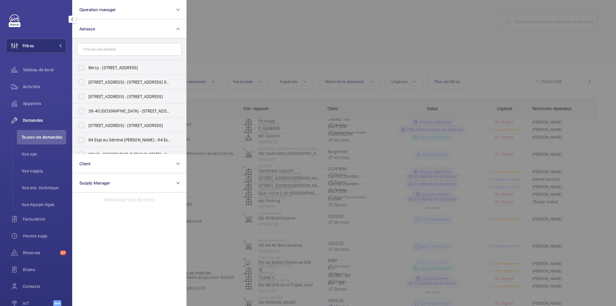
click at [120, 48] on input "text" at bounding box center [129, 49] width 105 height 13
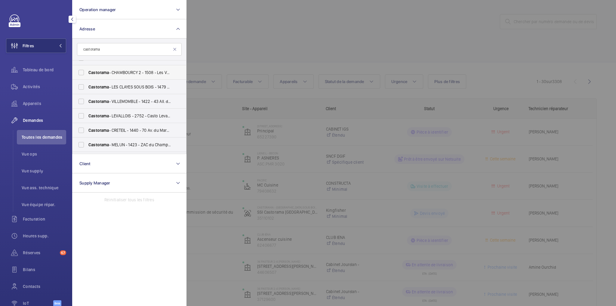
scroll to position [120, 0]
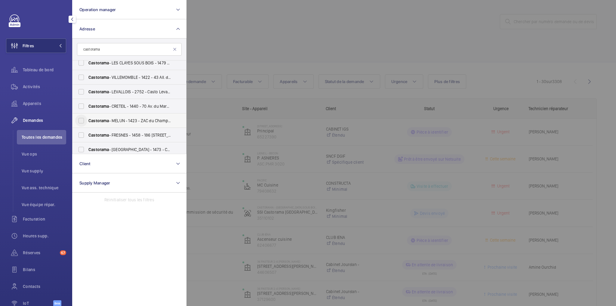
type input "castorama"
click at [81, 121] on input "Castorama - MELUN - 1423 - ZAC du Champ de Foire, MELUN 77000" at bounding box center [81, 121] width 12 height 12
checkbox input "true"
click at [473, 128] on div at bounding box center [494, 153] width 616 height 306
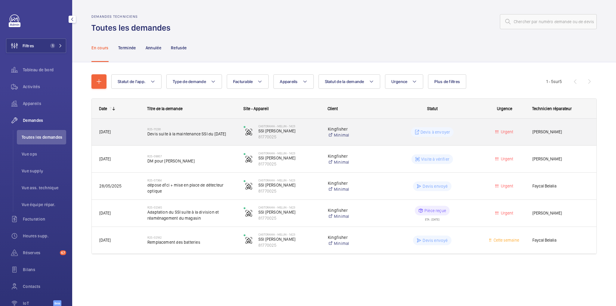
click at [473, 128] on wm-front-pills-cell "Devis à envoyer" at bounding box center [432, 132] width 88 height 10
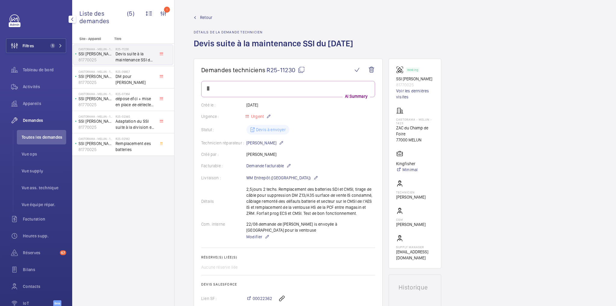
click at [201, 21] on div "Retour Détails de la demande technicien Devis suite à la maintenance SSI du 18/…" at bounding box center [275, 36] width 163 height 44
click at [205, 16] on span "Retour" at bounding box center [206, 17] width 12 height 6
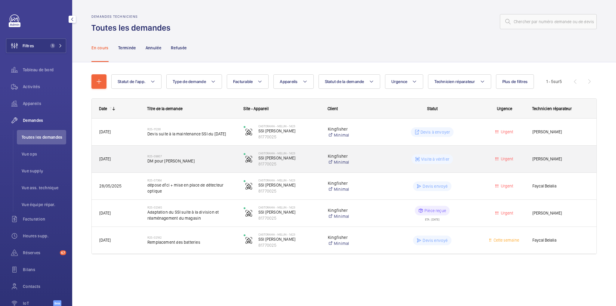
click at [479, 151] on div "Urgent" at bounding box center [500, 158] width 47 height 19
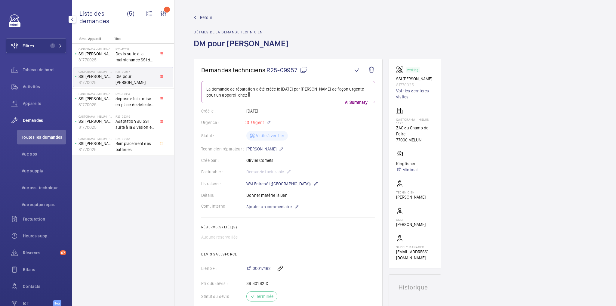
click at [200, 17] on span "Retour" at bounding box center [206, 17] width 12 height 6
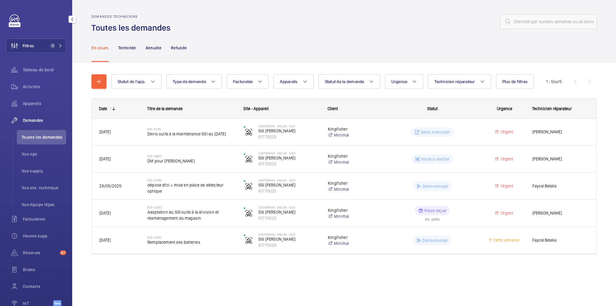
click at [46, 134] on span "Toutes les demandes" at bounding box center [44, 137] width 44 height 6
click at [48, 46] on span "1" at bounding box center [51, 45] width 7 height 5
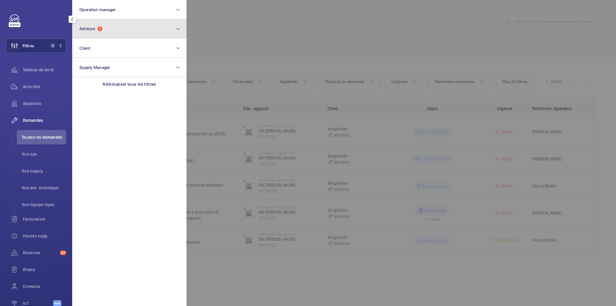
click at [113, 26] on button "Adresse 1" at bounding box center [129, 28] width 114 height 19
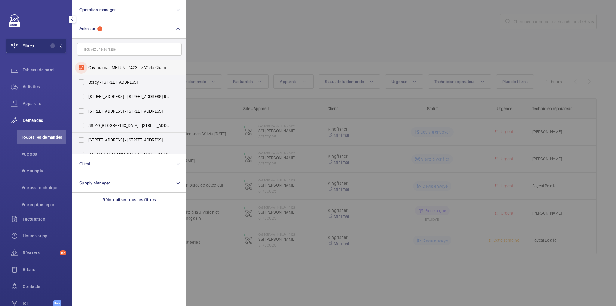
click at [81, 66] on input "Castorama - MELUN - 1423 - ZAC du Champ de Foire, MELUN 77000" at bounding box center [81, 68] width 12 height 12
checkbox input "false"
click at [280, 39] on div at bounding box center [494, 153] width 616 height 306
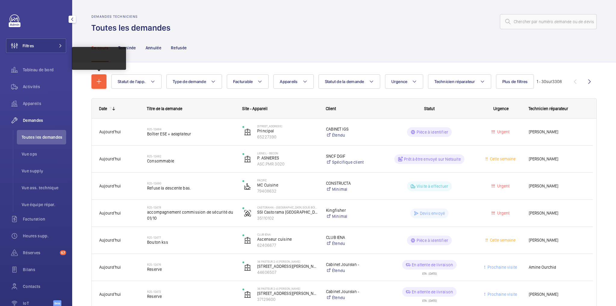
click at [109, 77] on div "Statut de l'app. Type de demande Facturable Appareils Statut de la demande Urge…" at bounding box center [343, 81] width 505 height 14
click at [104, 82] on button "button" at bounding box center [98, 81] width 15 height 14
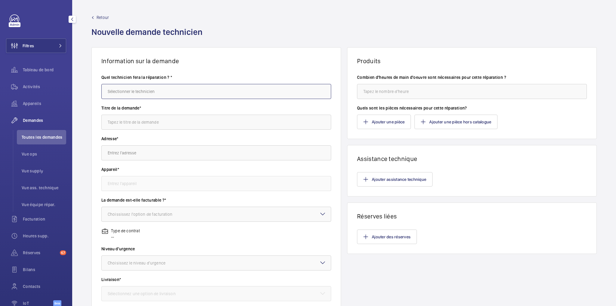
click at [155, 94] on input "text" at bounding box center [216, 91] width 230 height 15
click at [131, 93] on input "text" at bounding box center [216, 91] width 230 height 15
click at [151, 87] on input "text" at bounding box center [216, 91] width 230 height 15
click at [168, 88] on input "text" at bounding box center [216, 91] width 230 height 15
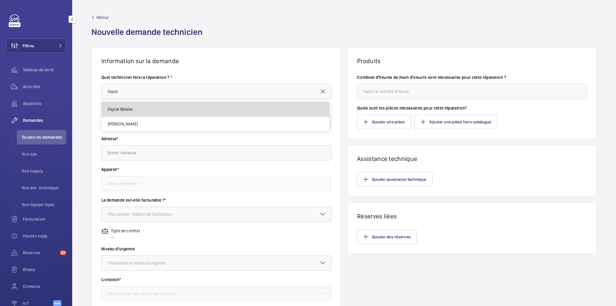
click at [146, 108] on mat-option "Faycal Belalia" at bounding box center [216, 109] width 228 height 15
type input "Faycal Belalia"
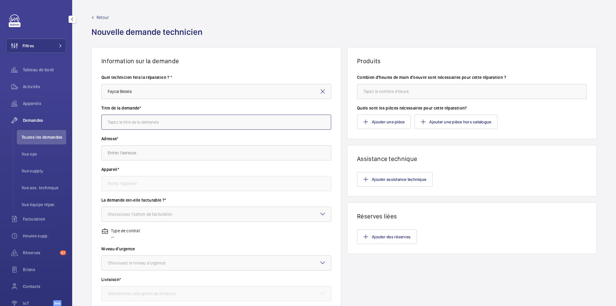
click at [145, 118] on input "text" at bounding box center [216, 122] width 230 height 15
type input "remplacement VOA en hauteur"
click at [131, 155] on input "text" at bounding box center [216, 152] width 230 height 15
click at [113, 151] on input "text" at bounding box center [216, 152] width 230 height 15
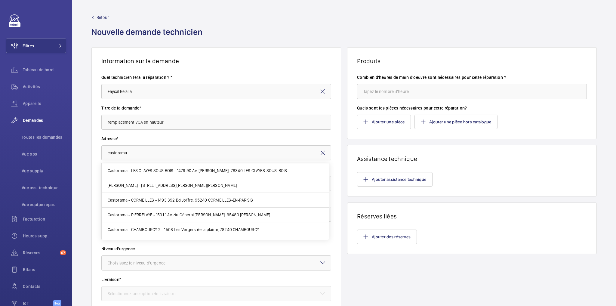
click at [172, 169] on span "Castorama - LES CLAYES SOUS BOIS - 1479 90 Av. [PERSON_NAME], 78340 LES CLAYES-…" at bounding box center [197, 170] width 179 height 6
type input "Castorama - LES CLAYES SOUS BOIS - 1479 90 Av. [PERSON_NAME], 78340 LES CLAYES-…"
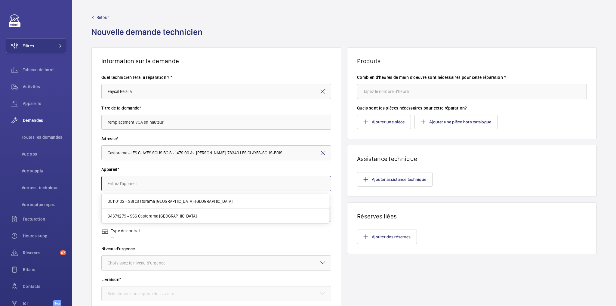
click at [151, 184] on input "text" at bounding box center [216, 183] width 230 height 15
click at [157, 200] on span "35110102 - SSI Castorama [GEOGRAPHIC_DATA]-[GEOGRAPHIC_DATA]" at bounding box center [170, 201] width 125 height 6
type input "35110102 - SSI Castorama [GEOGRAPHIC_DATA]-[GEOGRAPHIC_DATA]"
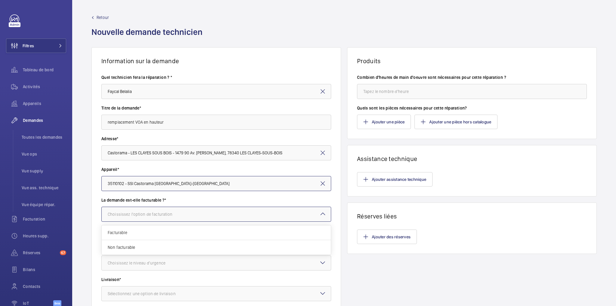
click at [197, 218] on div at bounding box center [216, 214] width 229 height 14
click at [170, 230] on span "Facturable" at bounding box center [216, 232] width 217 height 6
click at [238, 241] on div "Type de contrat Minimal" at bounding box center [216, 237] width 230 height 18
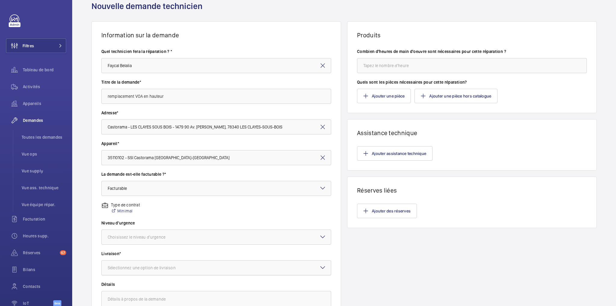
scroll to position [48, 0]
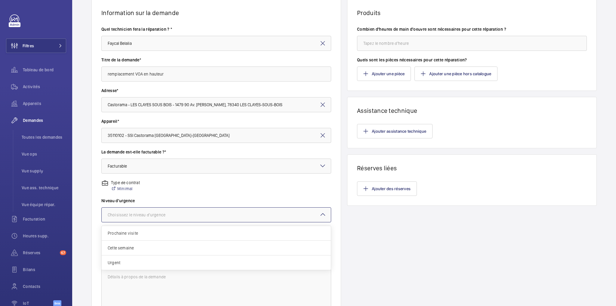
click at [214, 212] on div at bounding box center [216, 214] width 229 height 14
click at [143, 257] on div "Urgent" at bounding box center [216, 262] width 229 height 14
click at [218, 240] on div at bounding box center [216, 245] width 229 height 14
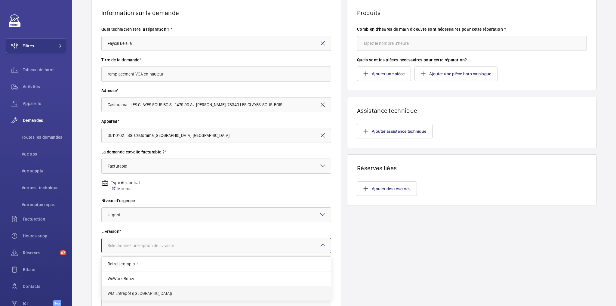
click at [159, 293] on span "WM Entrepôt ([GEOGRAPHIC_DATA])" at bounding box center [216, 293] width 217 height 6
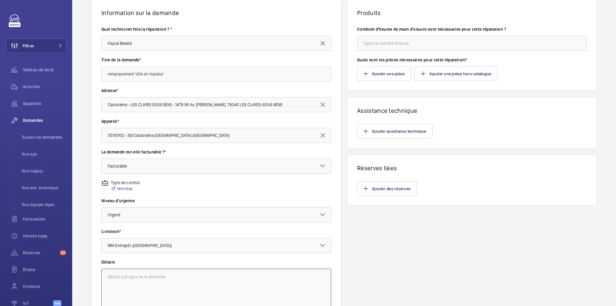
click at [231, 276] on textarea at bounding box center [216, 288] width 230 height 40
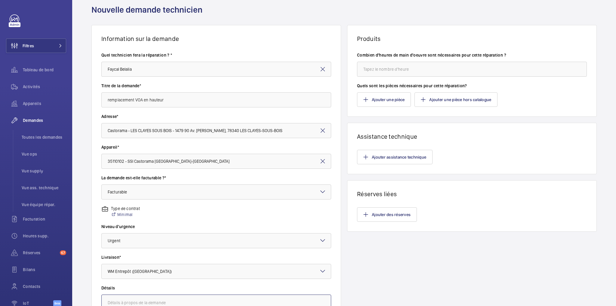
scroll to position [0, 0]
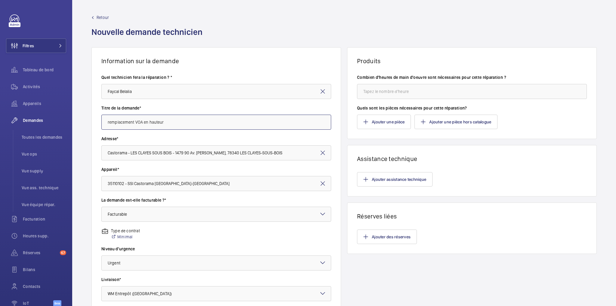
click at [179, 122] on input "remplacement VOA en hauteur" at bounding box center [216, 122] width 230 height 15
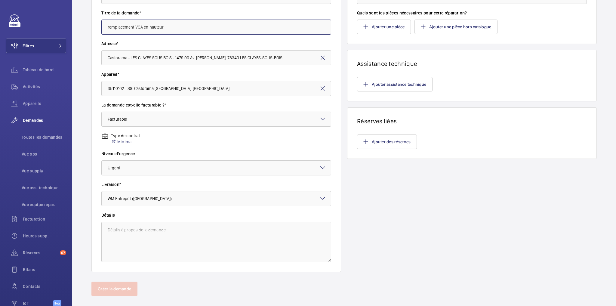
scroll to position [96, 0]
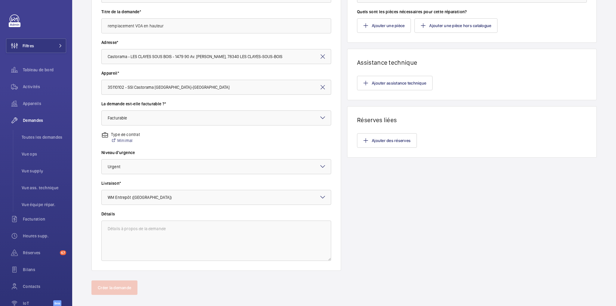
drag, startPoint x: 165, startPoint y: 219, endPoint x: 163, endPoint y: 229, distance: 9.7
click at [165, 219] on div "Détails" at bounding box center [216, 236] width 230 height 50
click at [162, 231] on textarea at bounding box center [216, 240] width 230 height 40
paste textarea "remplacement VOA en hauteur"
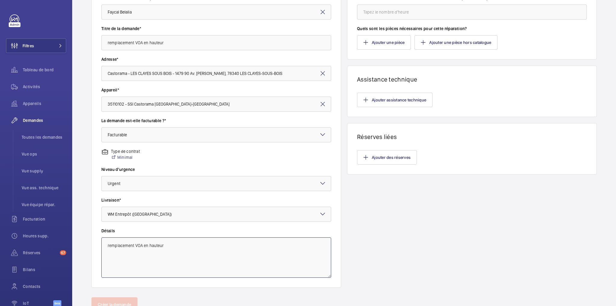
type textarea "remplacement VOA en hauteur"
click at [492, 170] on wm-front-card-body "Ajouter des réserves" at bounding box center [471, 157] width 249 height 34
click at [462, 203] on div "Produits Combien d'heures de main d'oeuvre sont nécessaires pour cette réparati…" at bounding box center [471, 128] width 249 height 320
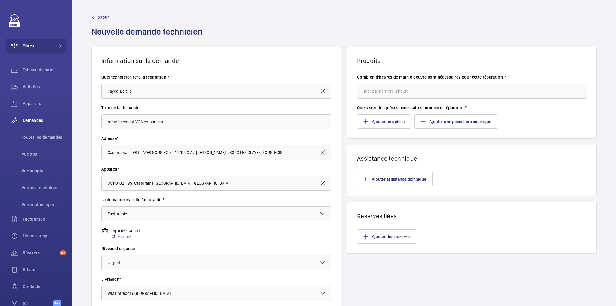
scroll to position [0, 0]
click at [386, 94] on input "number" at bounding box center [472, 91] width 230 height 15
type input "2"
click at [381, 89] on input "2" at bounding box center [472, 91] width 230 height 15
click at [380, 89] on input "2" at bounding box center [472, 91] width 230 height 15
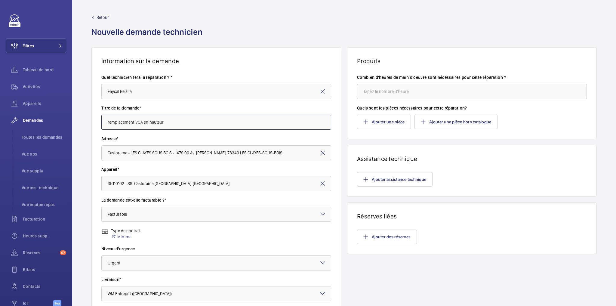
click at [182, 126] on input "remplacement VOA en hauteur" at bounding box center [216, 122] width 230 height 15
click at [377, 117] on button "Ajouter une pièce" at bounding box center [384, 122] width 54 height 14
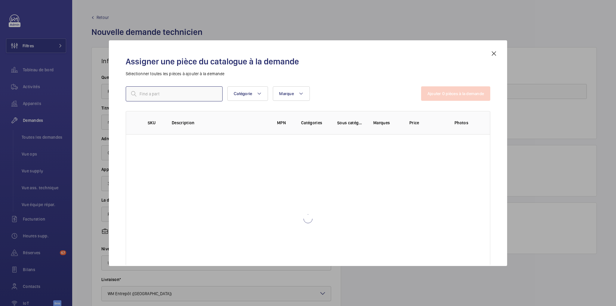
click at [155, 97] on input "text" at bounding box center [174, 93] width 97 height 15
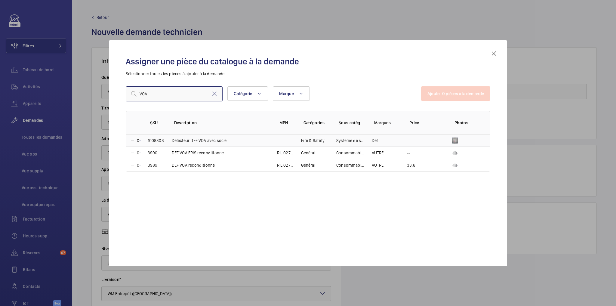
type input "VOA"
click at [246, 139] on td "Détecteur DEF VOA avec socle" at bounding box center [216, 140] width 105 height 12
click at [139, 140] on mat-icon at bounding box center [141, 140] width 5 height 5
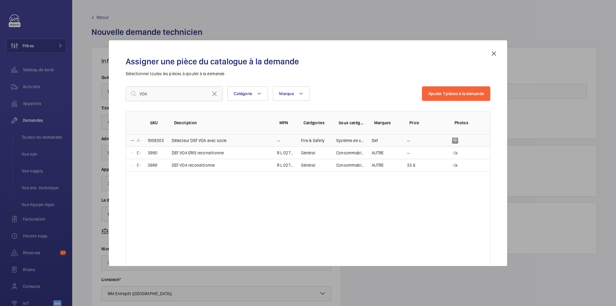
click at [139, 140] on mat-icon at bounding box center [141, 140] width 5 height 5
click at [133, 140] on mat-icon at bounding box center [132, 140] width 5 height 5
click at [376, 79] on div "Assigner une pièce du catalogue à la demande Sélectionner toutes les pièces à a…" at bounding box center [307, 158] width 379 height 216
click at [453, 93] on button "Ajouter 1 pièces à la demande" at bounding box center [456, 93] width 68 height 14
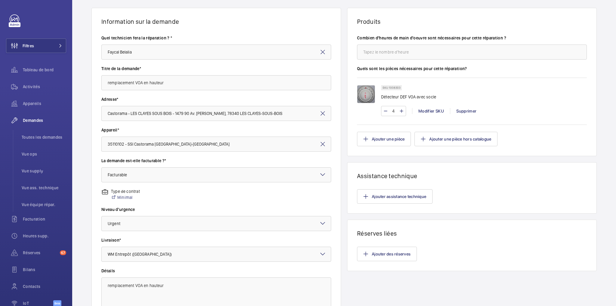
scroll to position [103, 0]
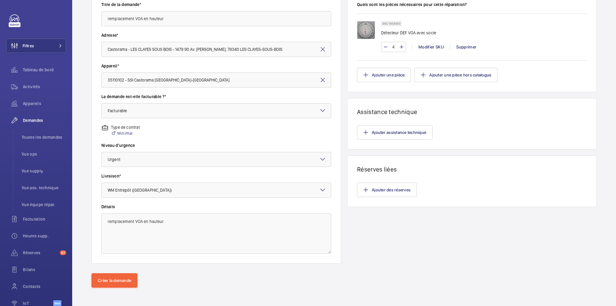
click at [91, 280] on div "Créer la demande" at bounding box center [343, 290] width 543 height 34
click at [99, 276] on button "Créer la demande" at bounding box center [114, 280] width 46 height 14
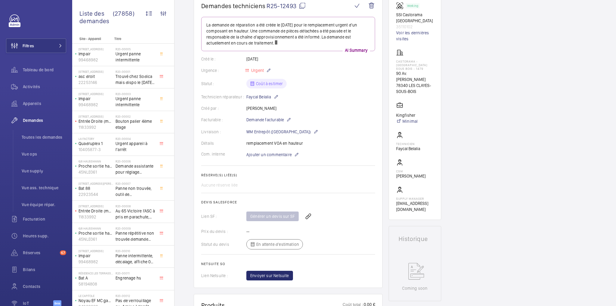
scroll to position [144, 0]
